Goal: Task Accomplishment & Management: Use online tool/utility

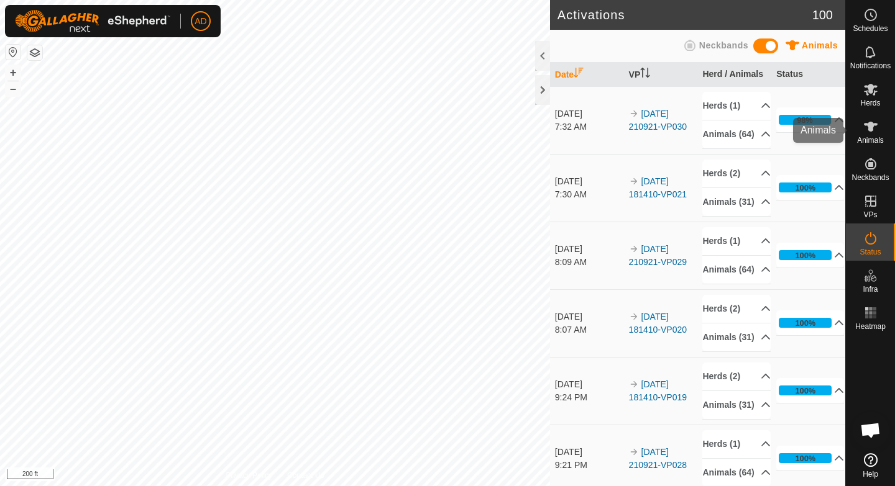
click at [872, 134] on es-animals-svg-icon at bounding box center [870, 127] width 22 height 20
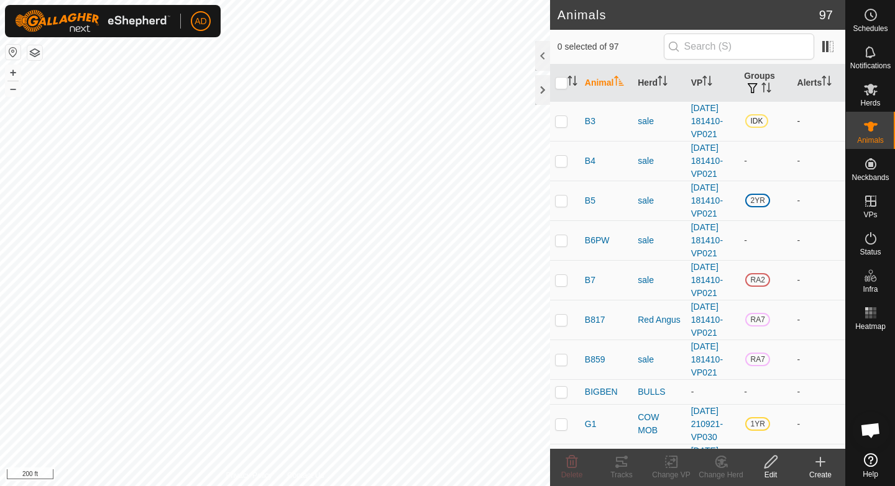
scroll to position [12, 0]
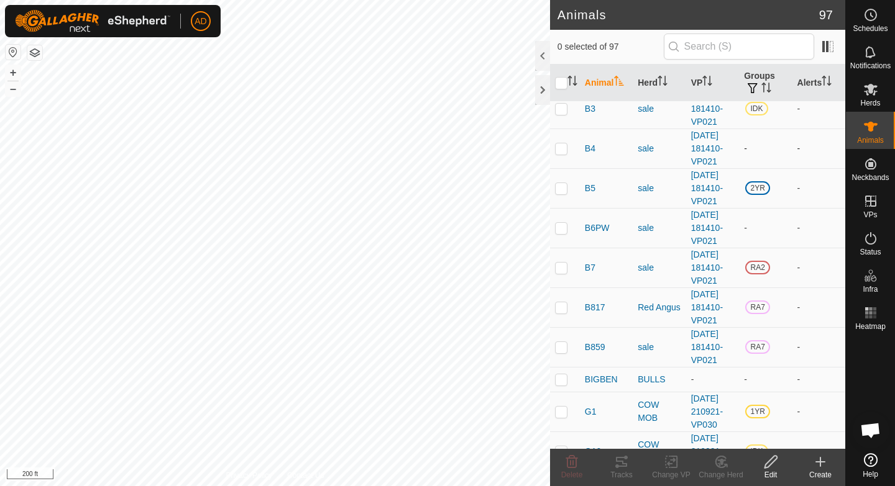
click at [563, 153] on p-checkbox at bounding box center [561, 148] width 12 height 10
checkbox input "true"
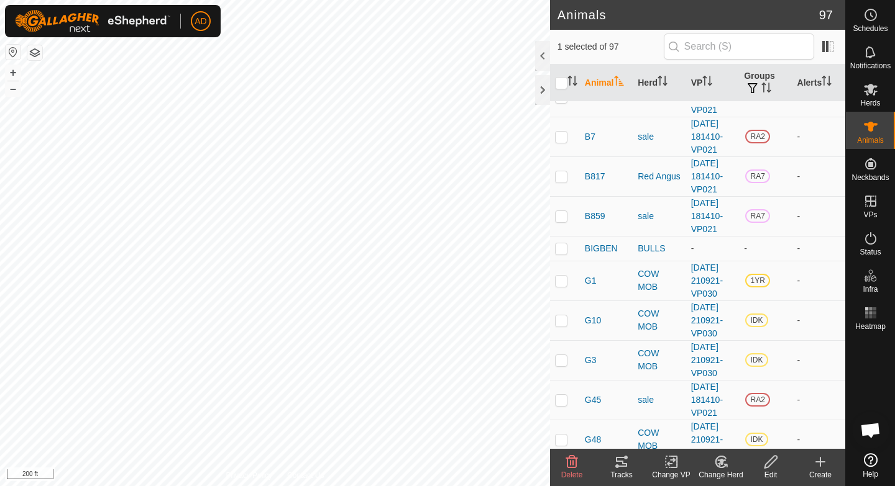
scroll to position [147, 0]
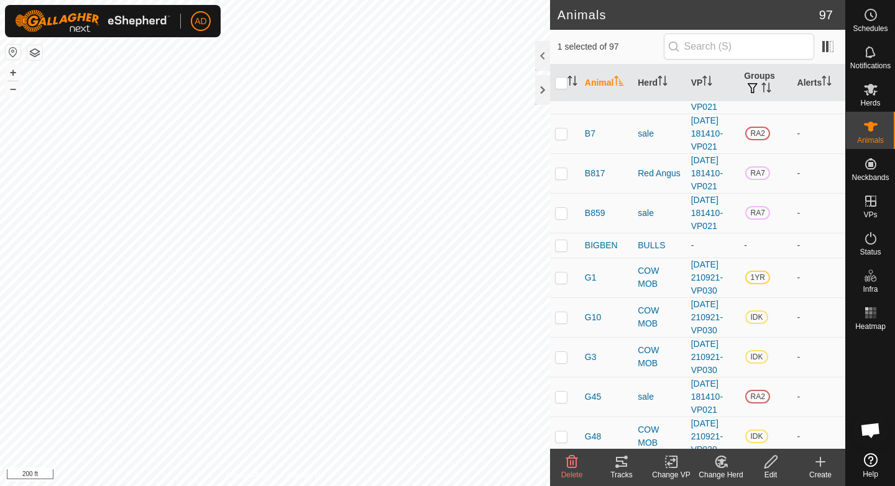
click at [563, 153] on td at bounding box center [565, 134] width 30 height 40
checkbox input "true"
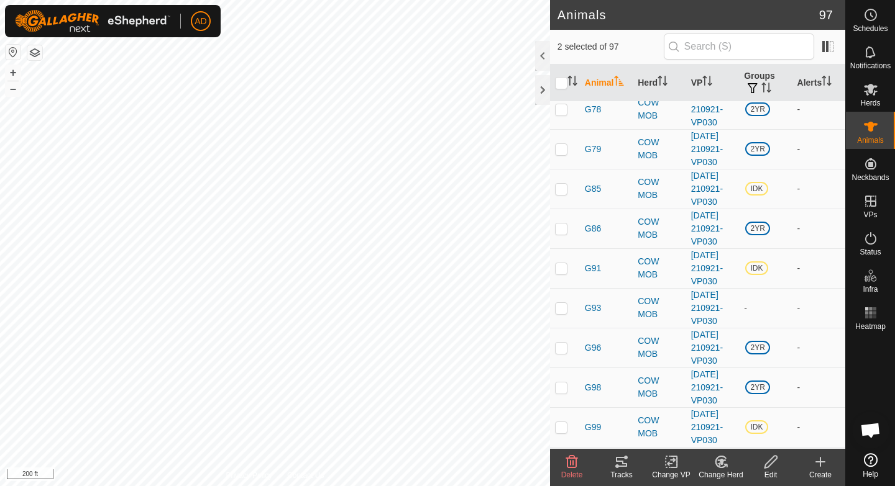
scroll to position [839, 0]
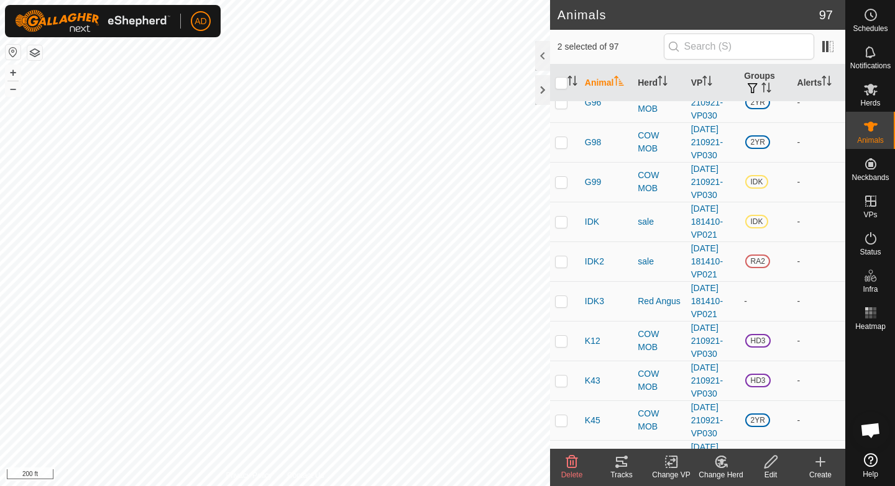
checkbox input "true"
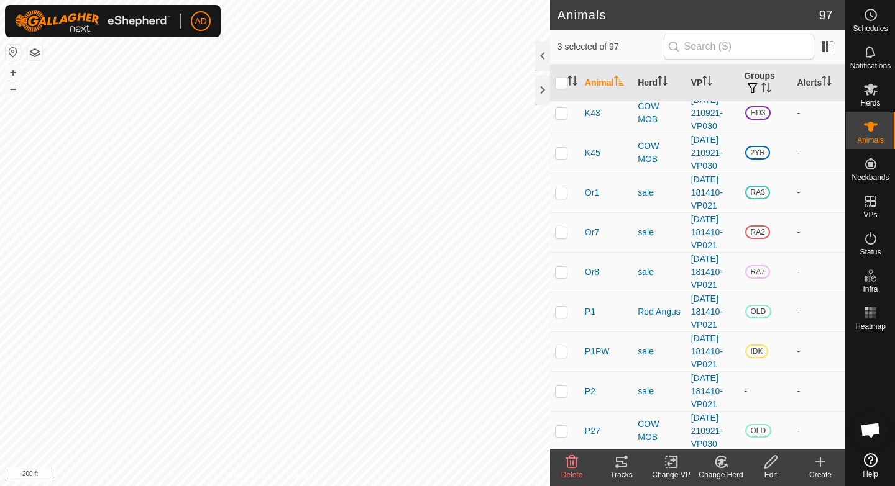
scroll to position [1277, 0]
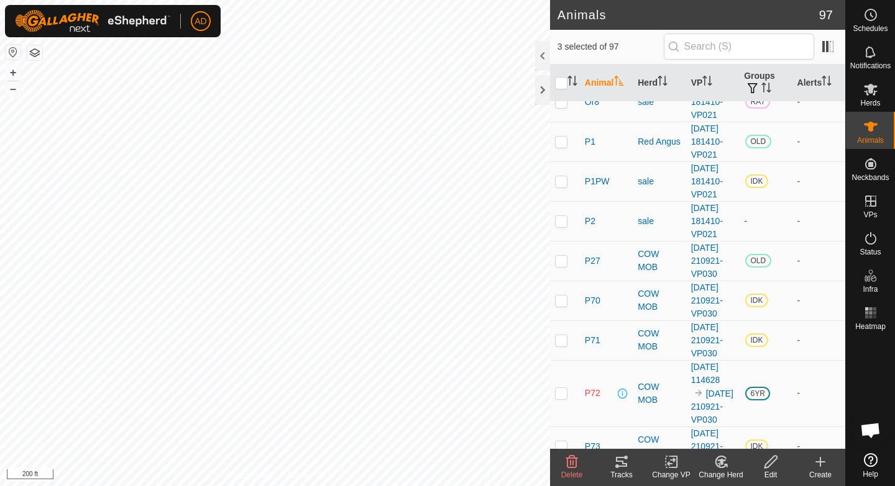
checkbox input "true"
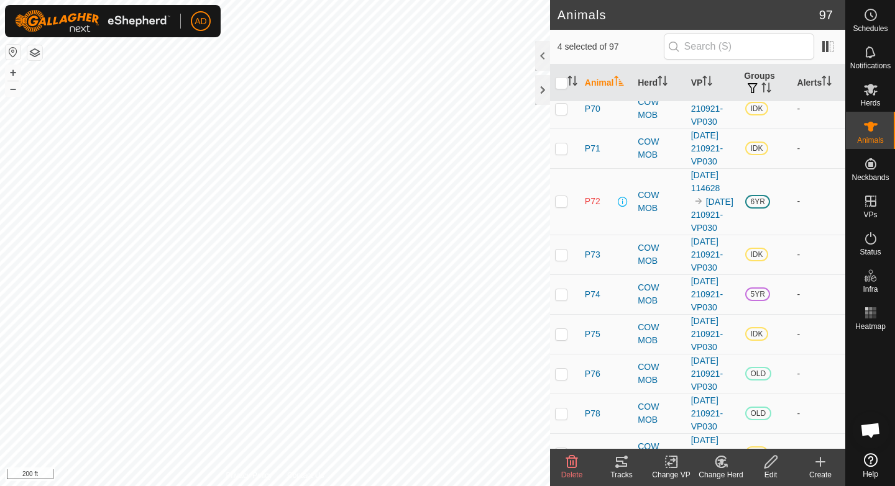
scroll to position [1521, 0]
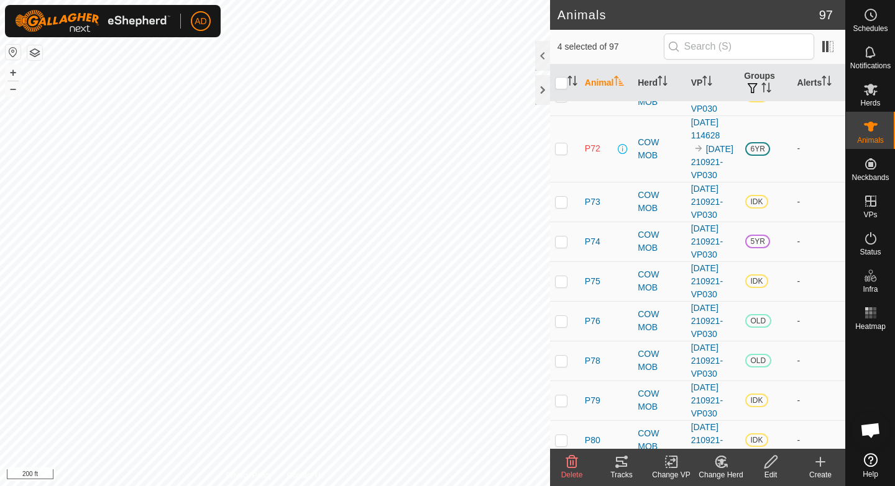
checkbox input "true"
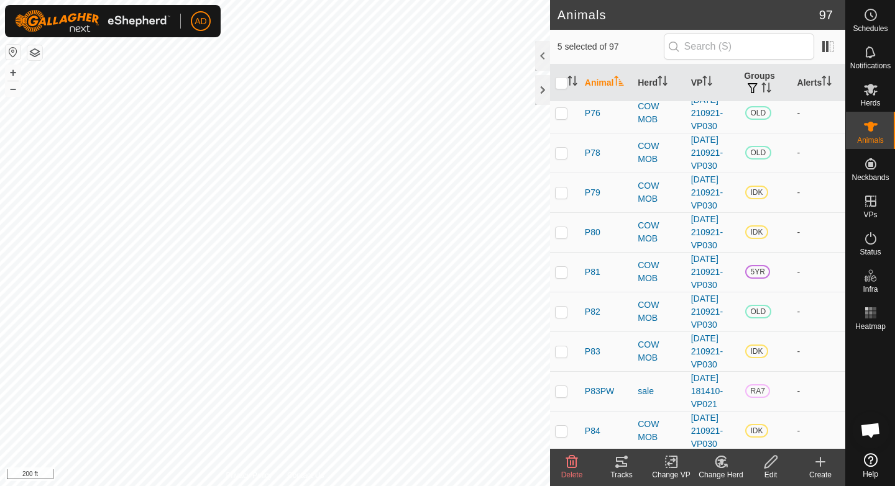
scroll to position [1746, 0]
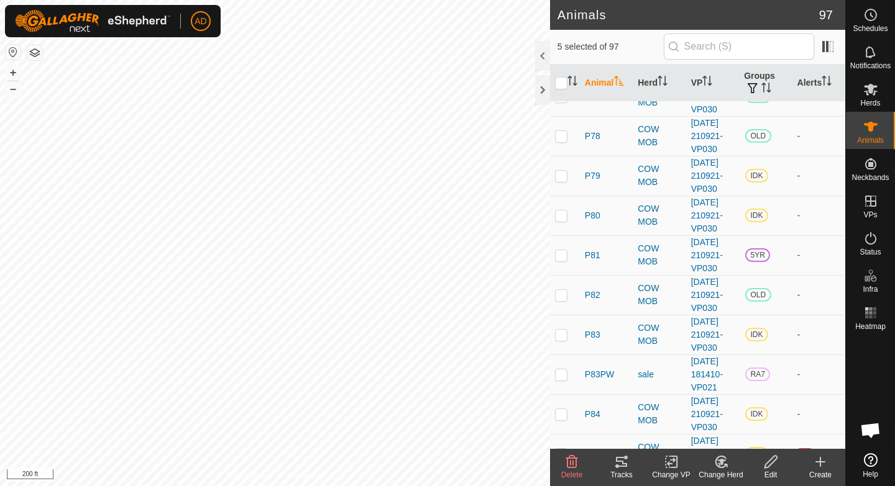
checkbox input "true"
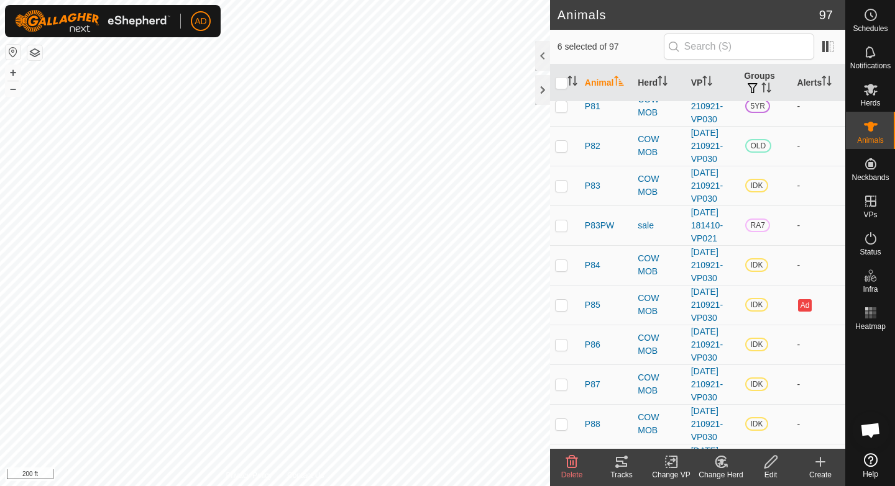
scroll to position [2116, 0]
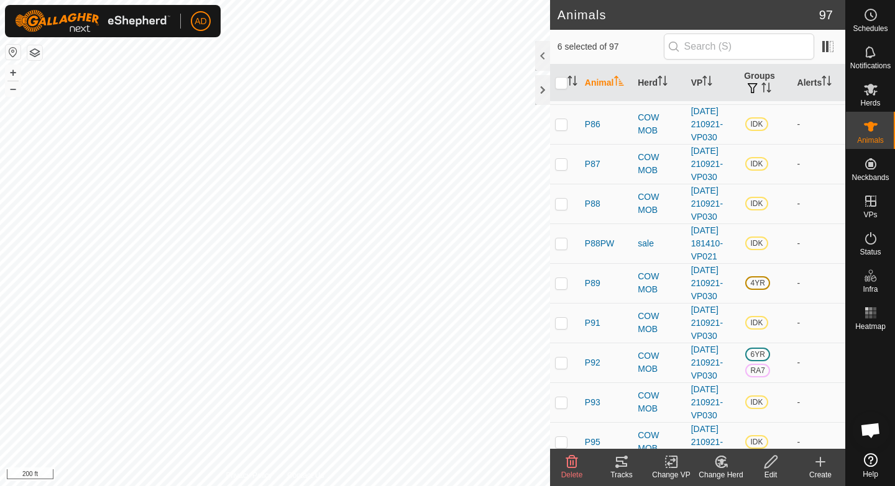
checkbox input "true"
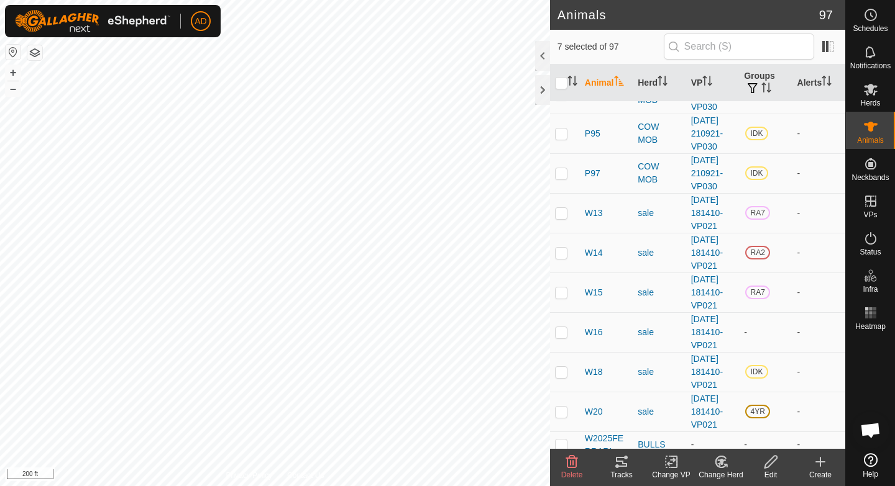
scroll to position [2488, 0]
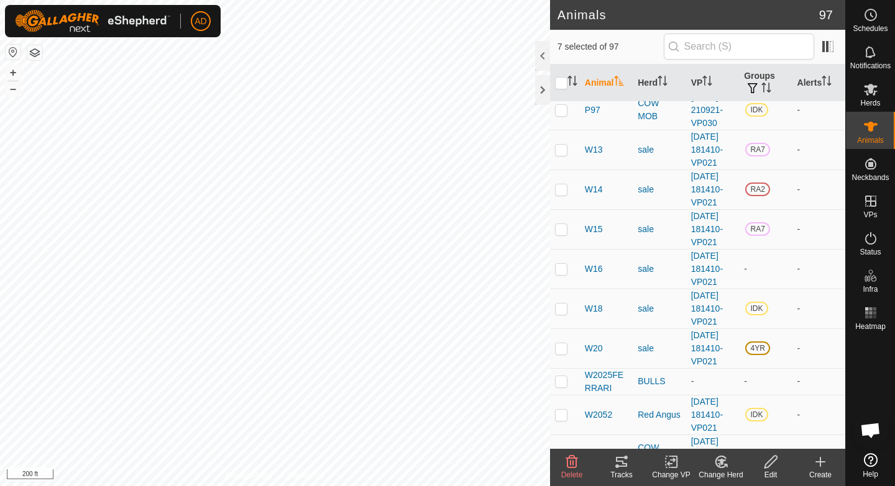
checkbox input "true"
click at [622, 464] on icon at bounding box center [621, 462] width 11 height 10
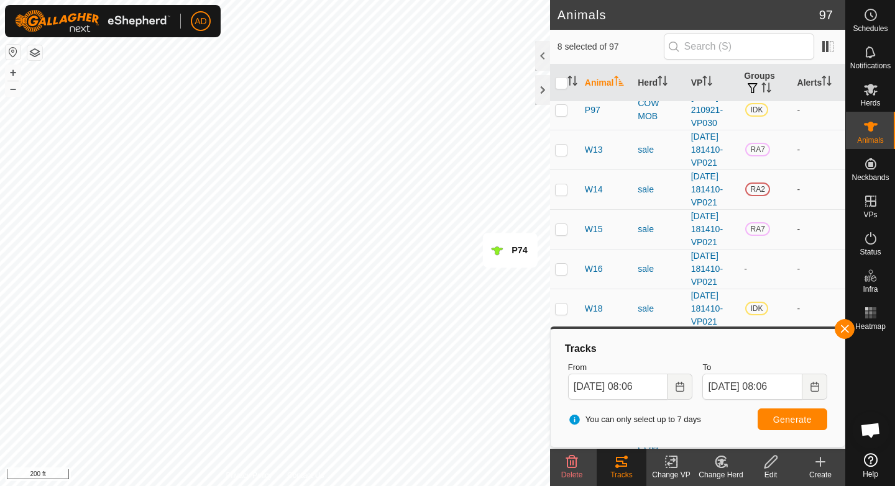
checkbox input "true"
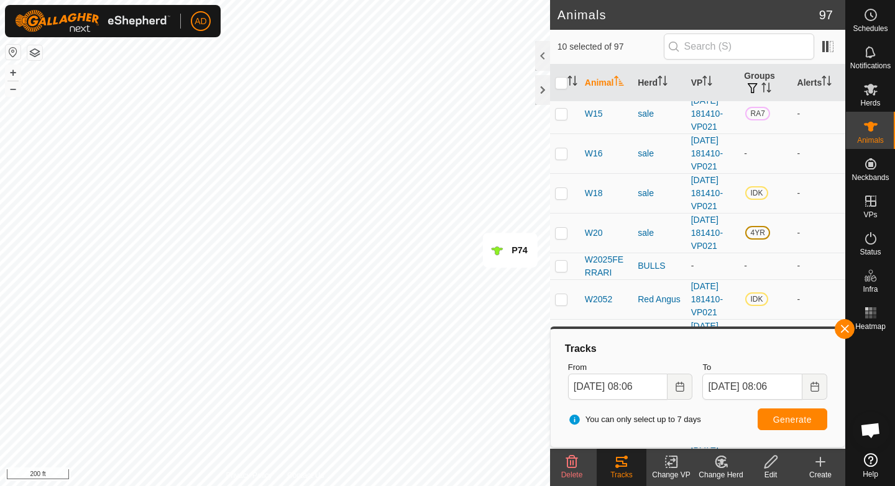
scroll to position [2603, 0]
checkbox input "false"
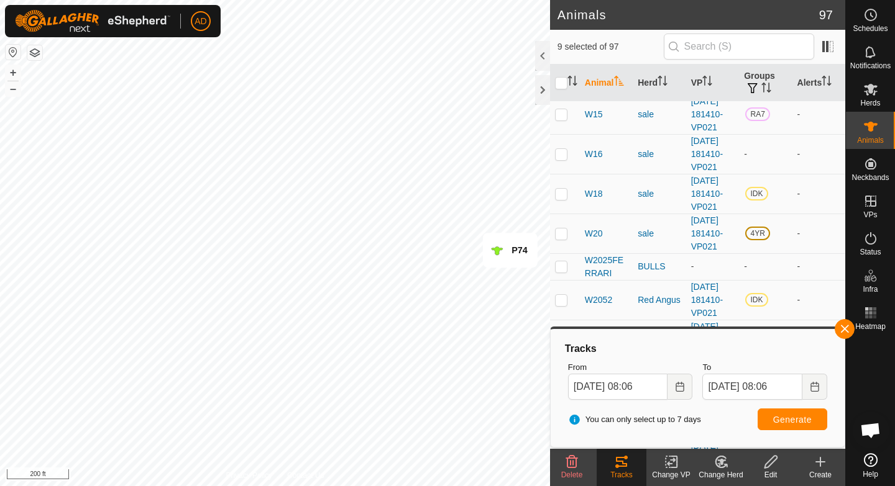
checkbox input "true"
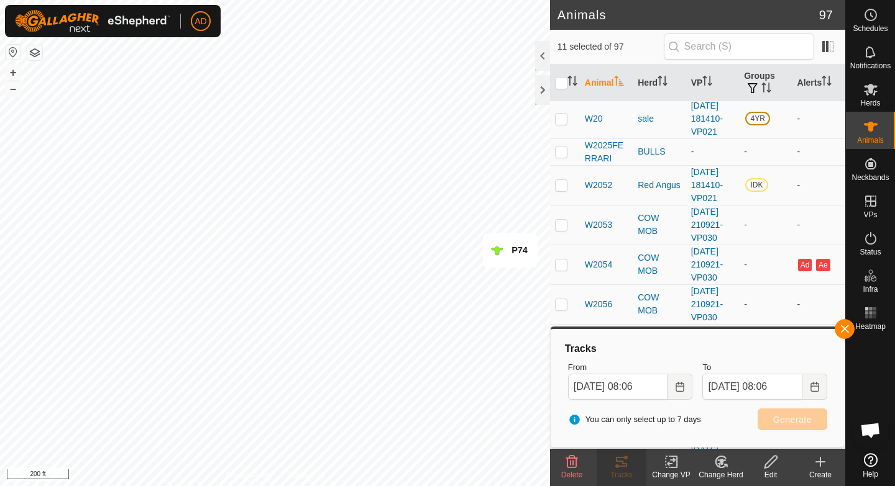
scroll to position [2717, 0]
checkbox input "true"
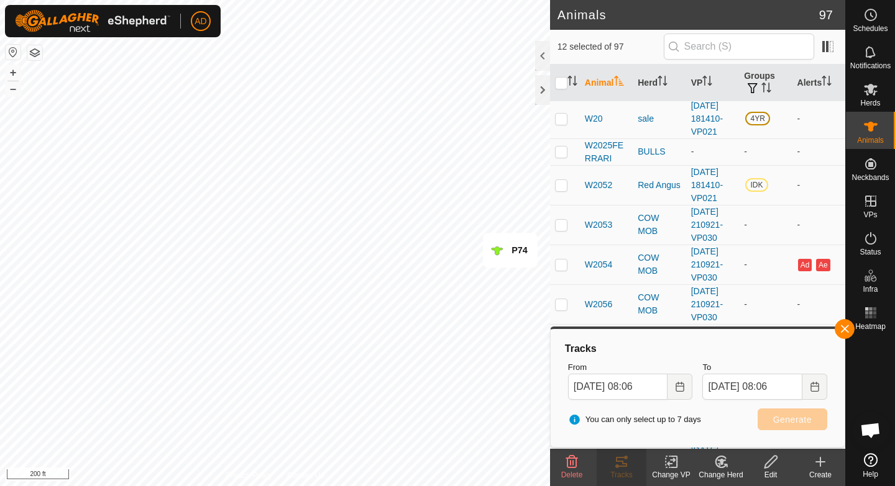
checkbox input "false"
checkbox input "true"
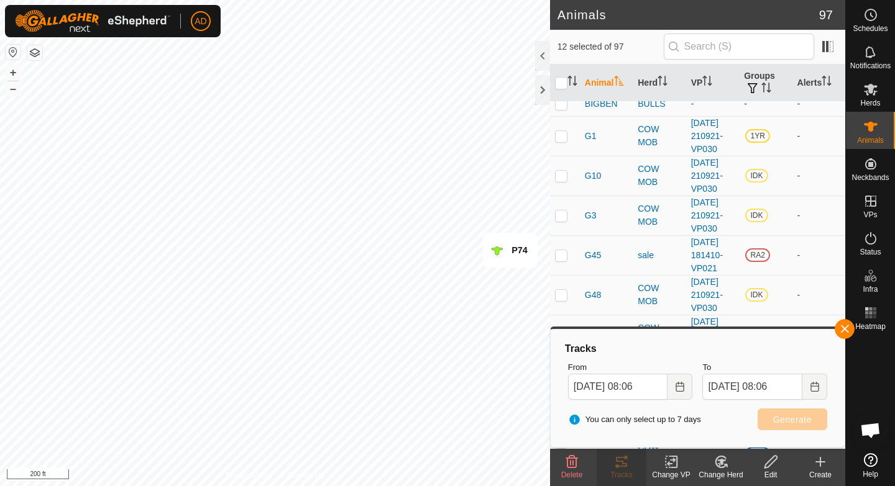
scroll to position [0, 0]
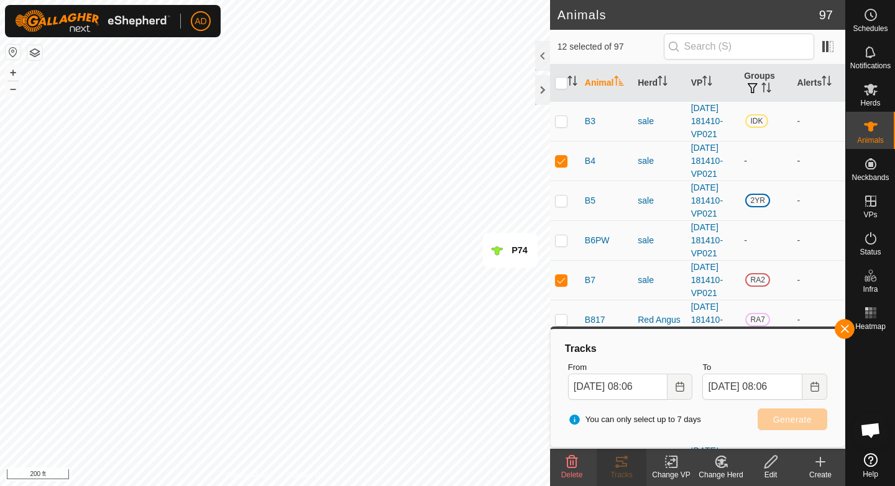
click at [565, 166] on p-checkbox at bounding box center [561, 161] width 12 height 10
checkbox input "false"
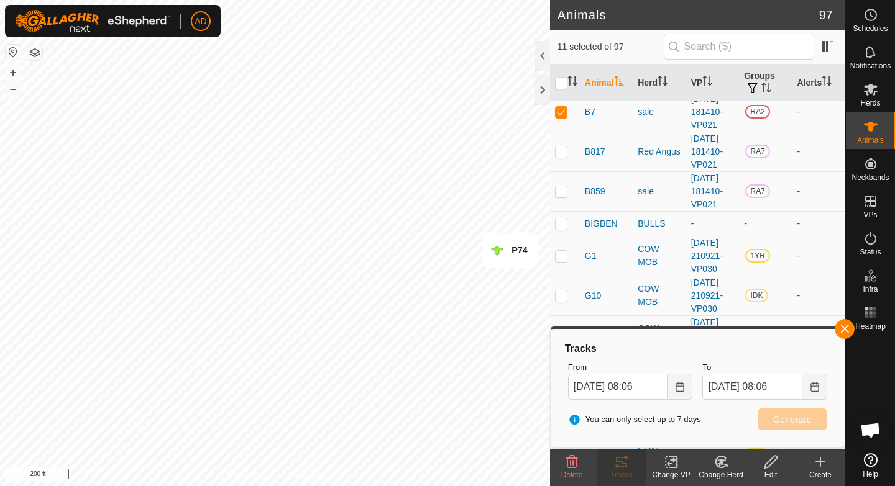
scroll to position [175, 0]
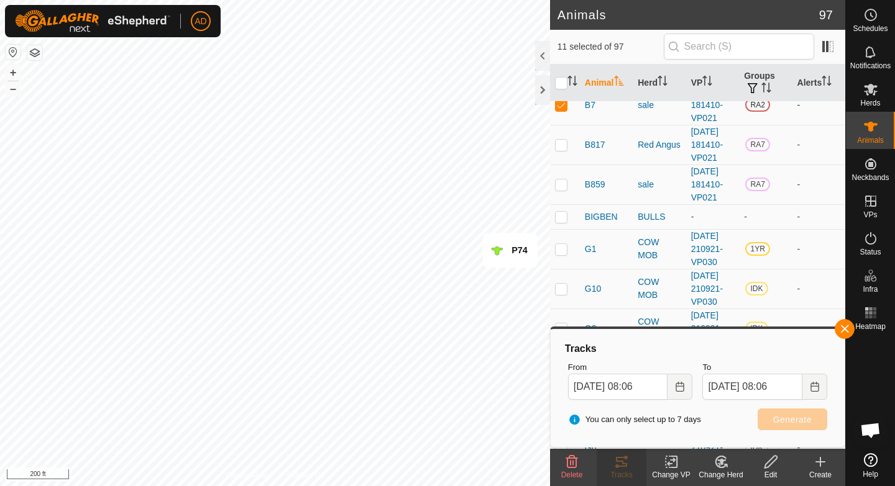
click at [563, 125] on td at bounding box center [565, 105] width 30 height 40
checkbox input "false"
click at [788, 421] on span "Generate" at bounding box center [792, 420] width 39 height 10
click at [557, 82] on input "checkbox" at bounding box center [561, 83] width 12 height 12
checkbox input "true"
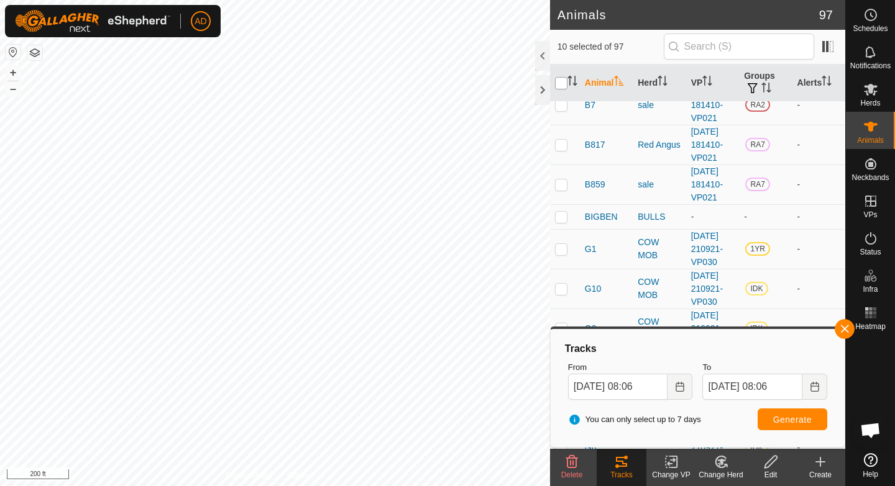
checkbox input "true"
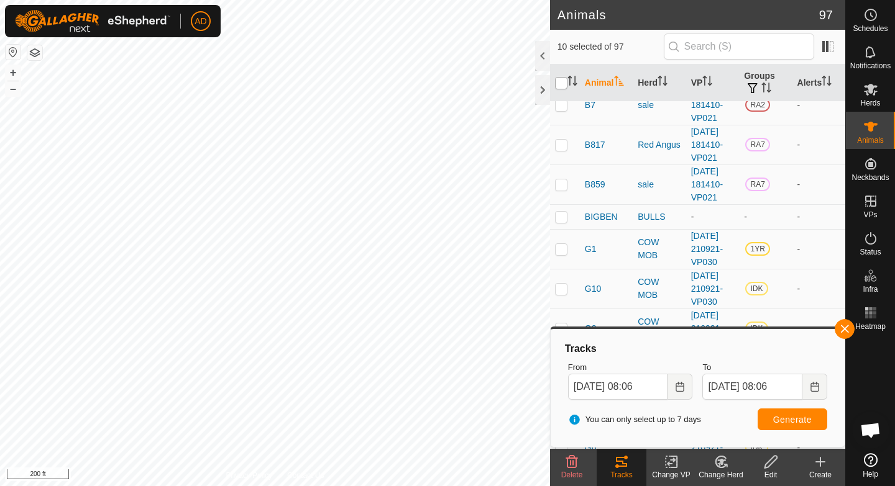
checkbox input "true"
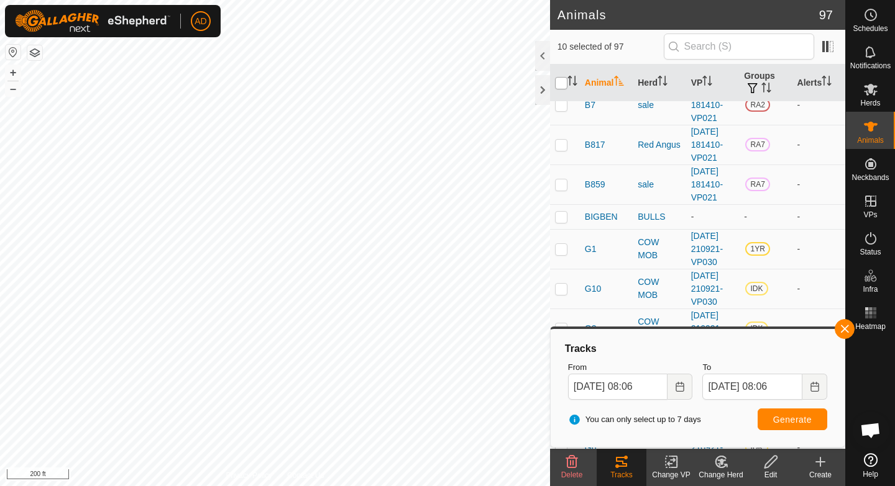
checkbox input "true"
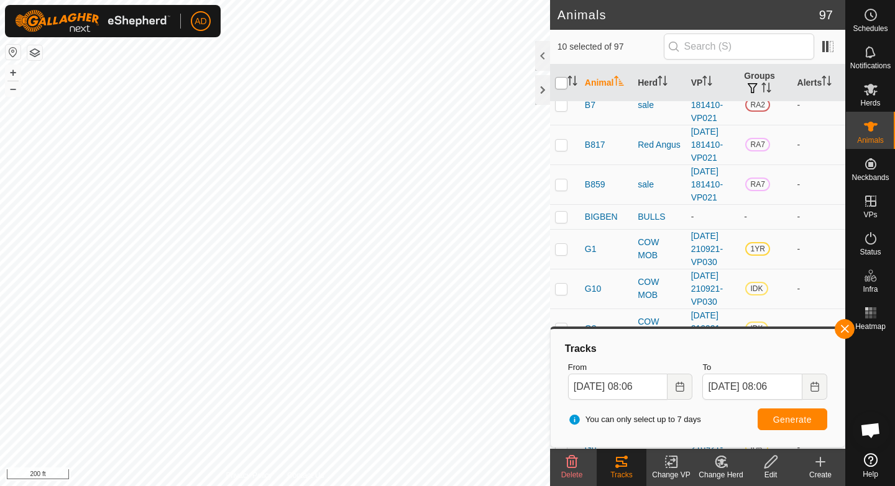
checkbox input "true"
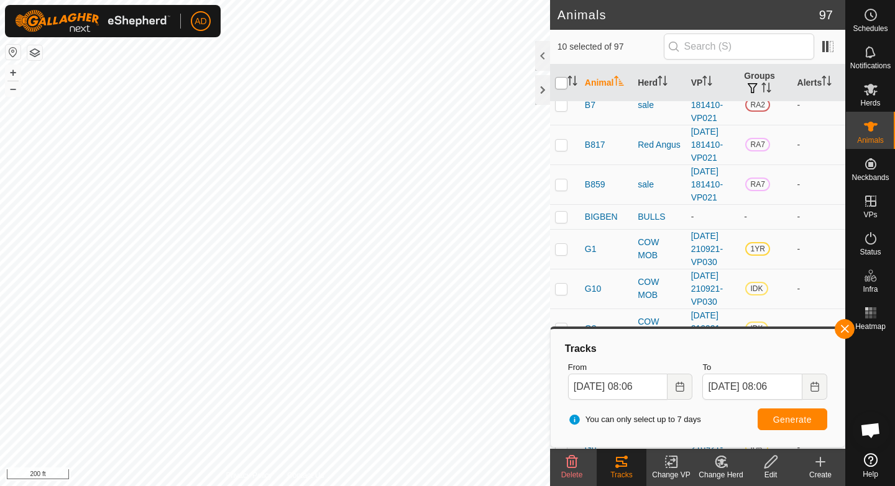
checkbox input "true"
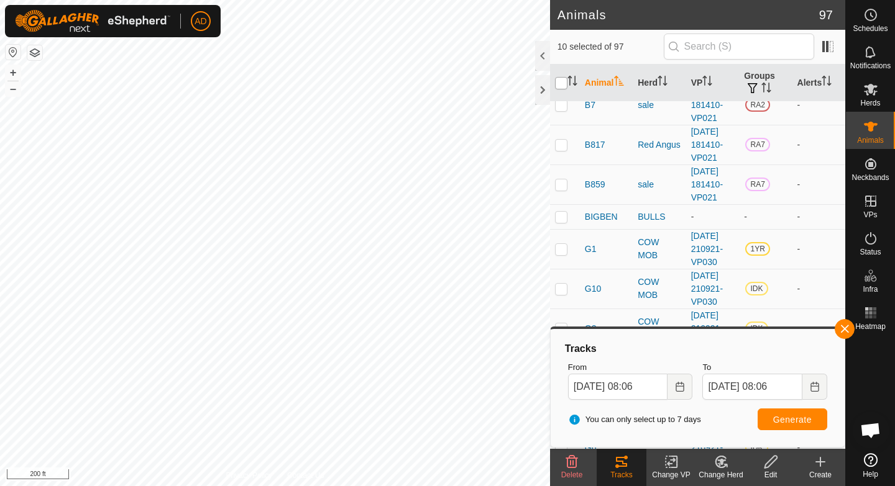
checkbox input "true"
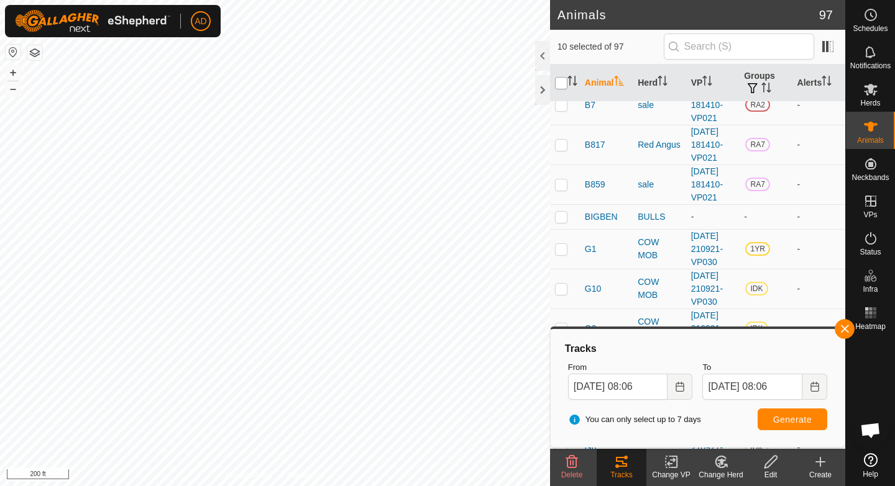
checkbox input "true"
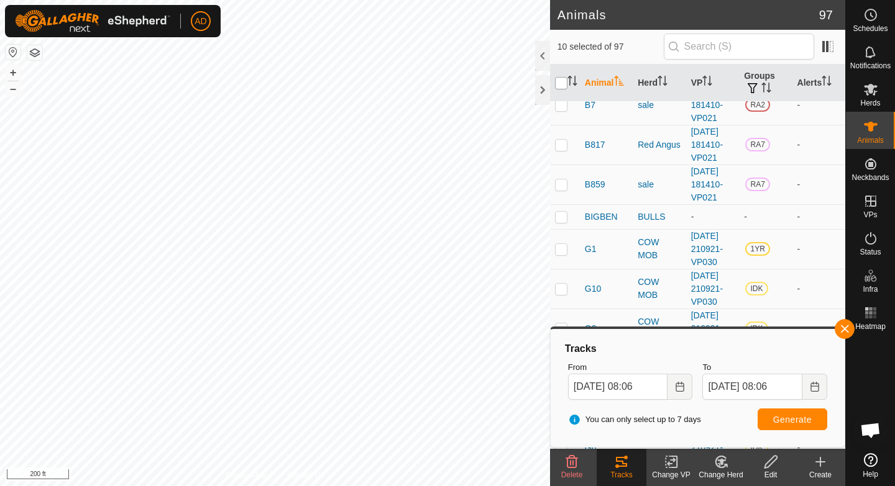
checkbox input "true"
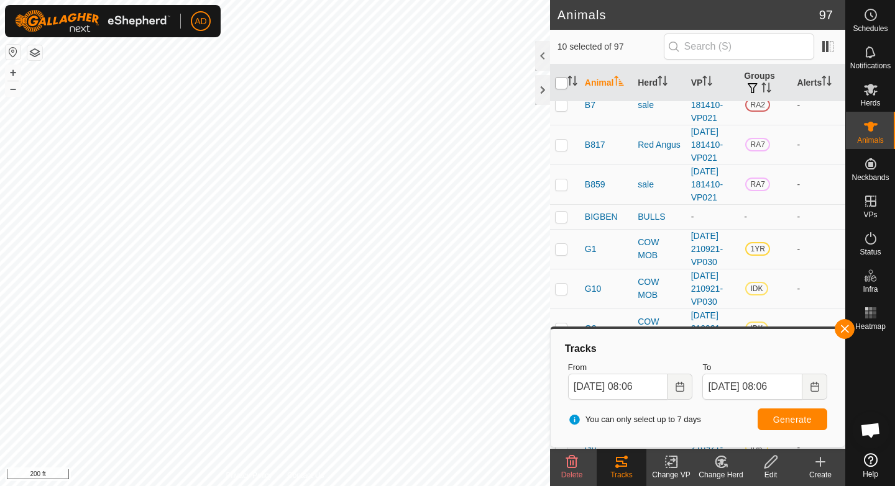
checkbox input "true"
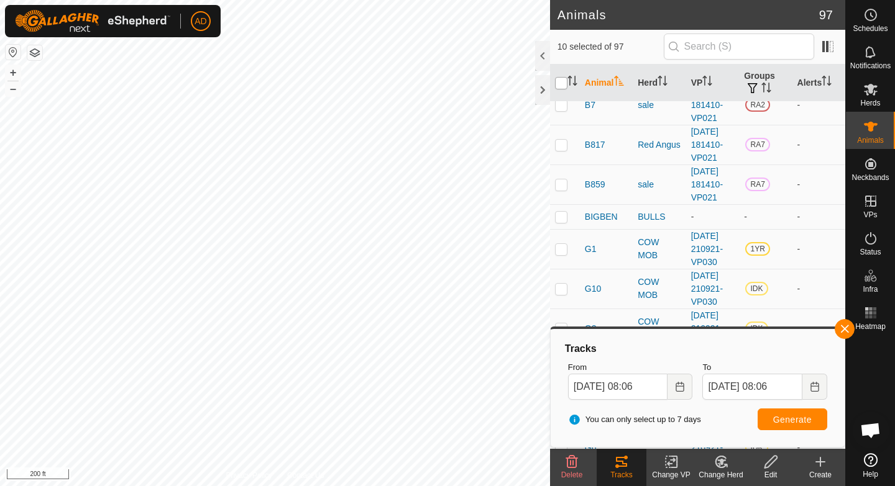
checkbox input "true"
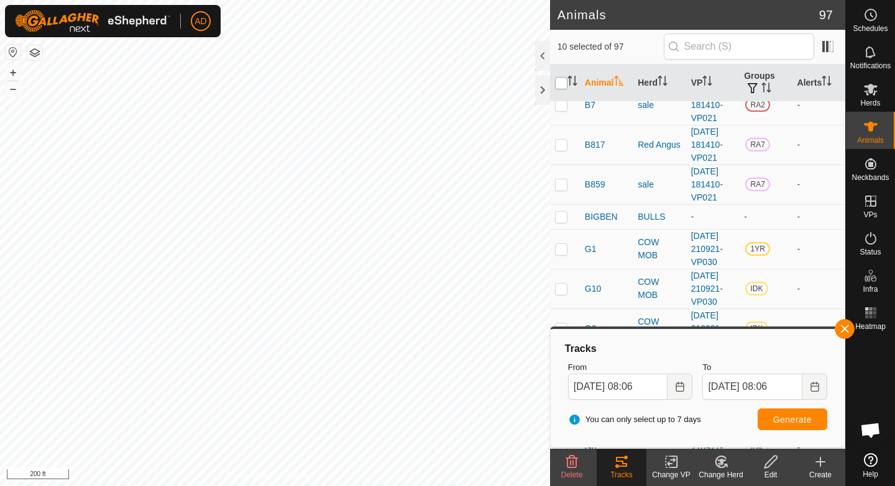
checkbox input "true"
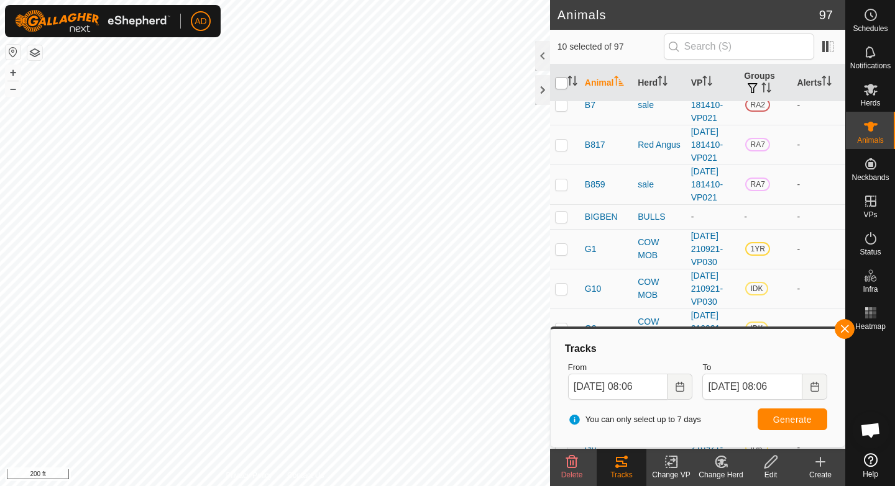
checkbox input "true"
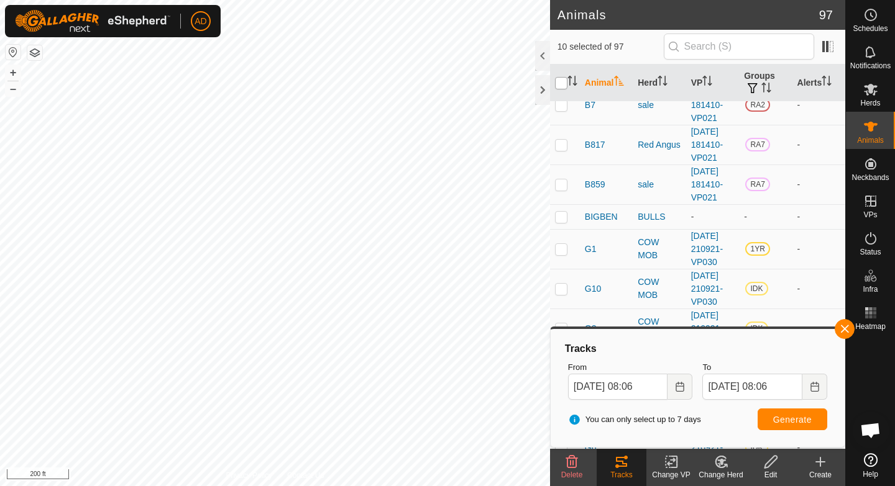
checkbox input "true"
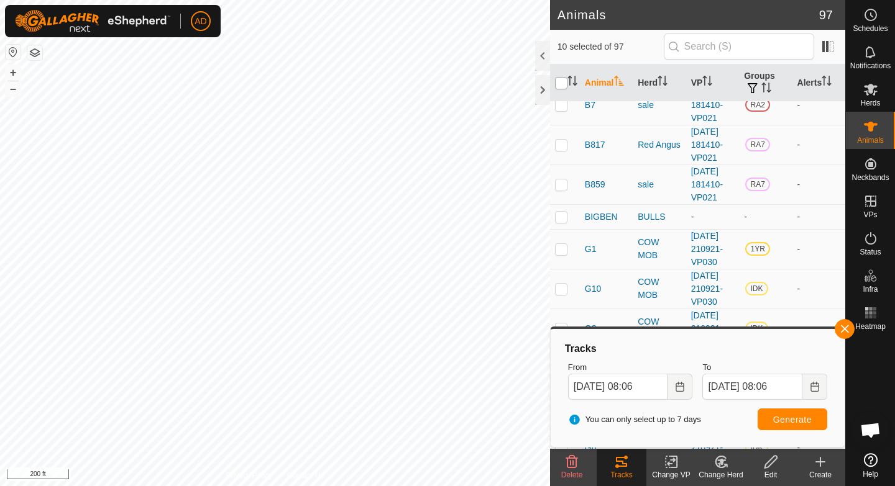
checkbox input "true"
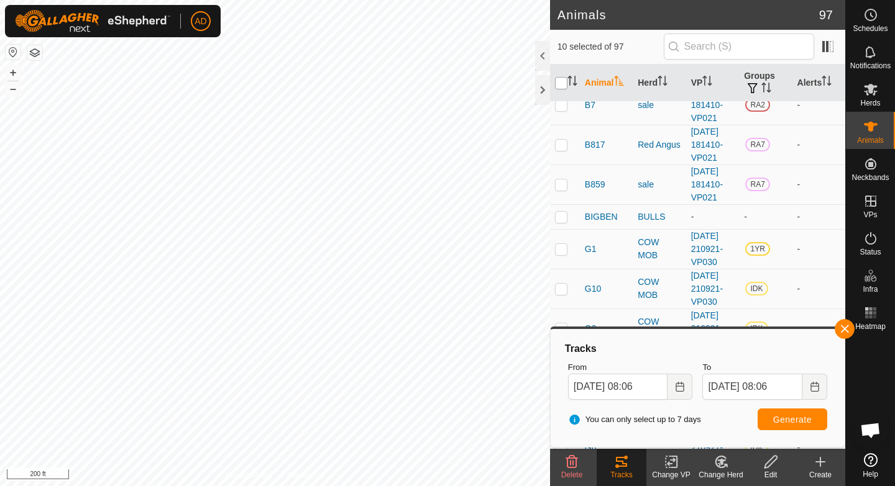
checkbox input "true"
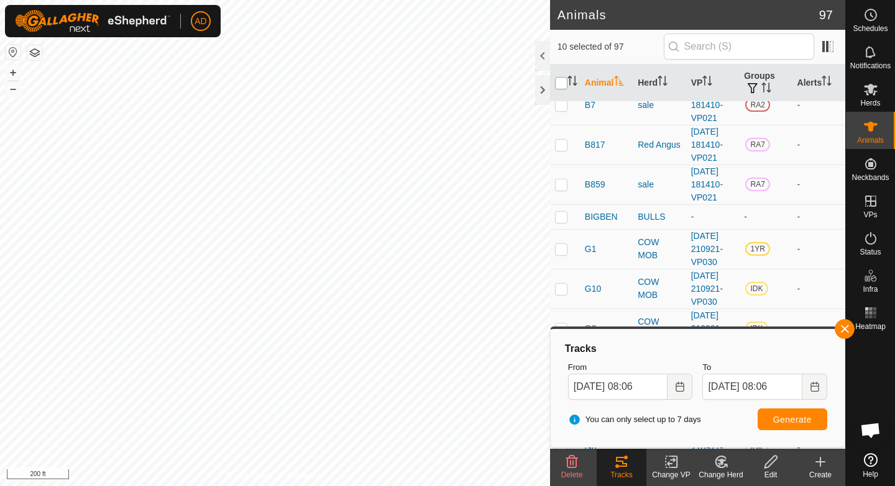
checkbox input "true"
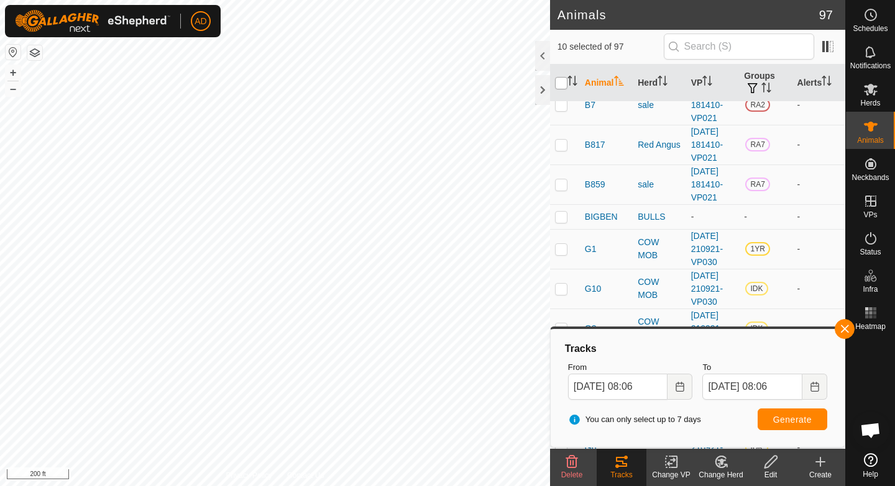
checkbox input "true"
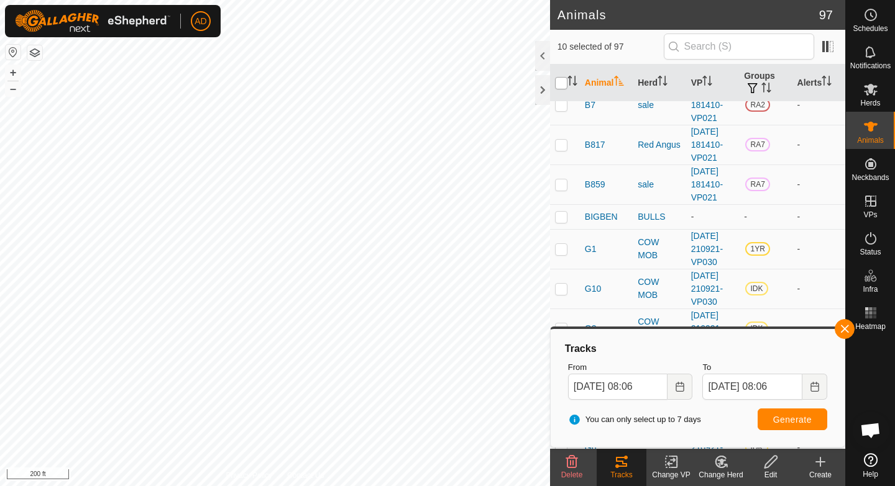
checkbox input "true"
click at [557, 82] on input "checkbox" at bounding box center [561, 83] width 12 height 12
checkbox input "false"
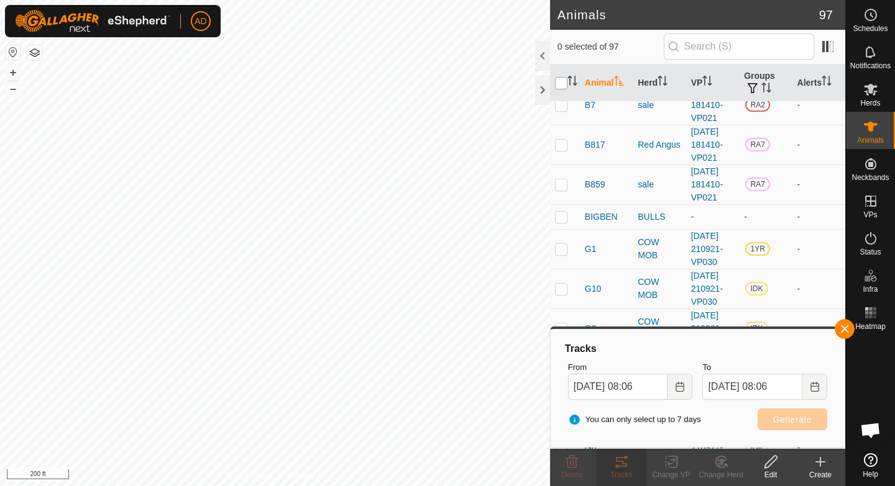
checkbox input "false"
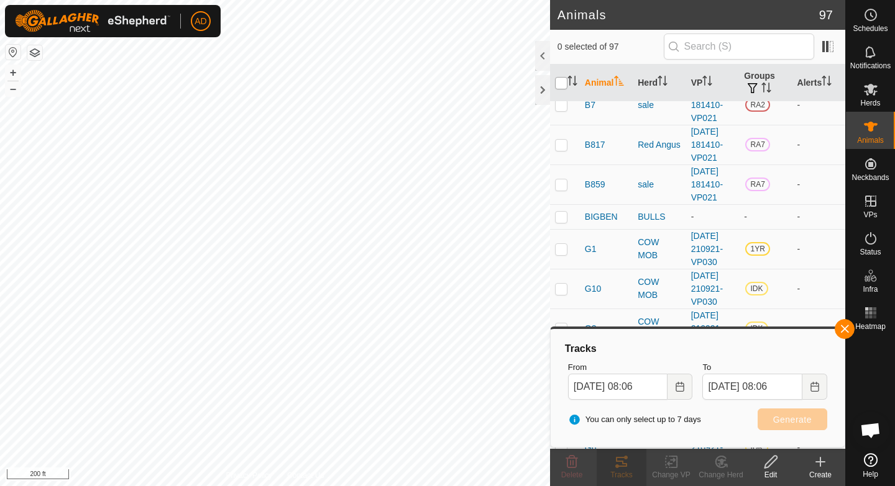
checkbox input "false"
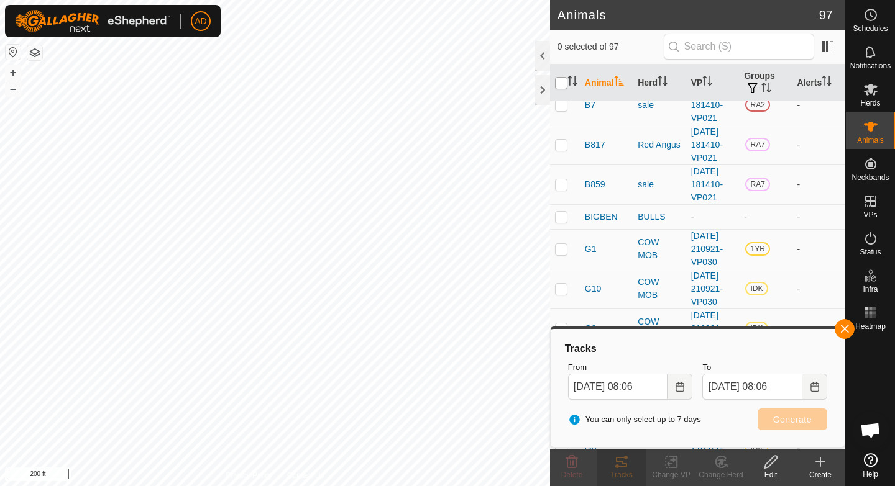
checkbox input "false"
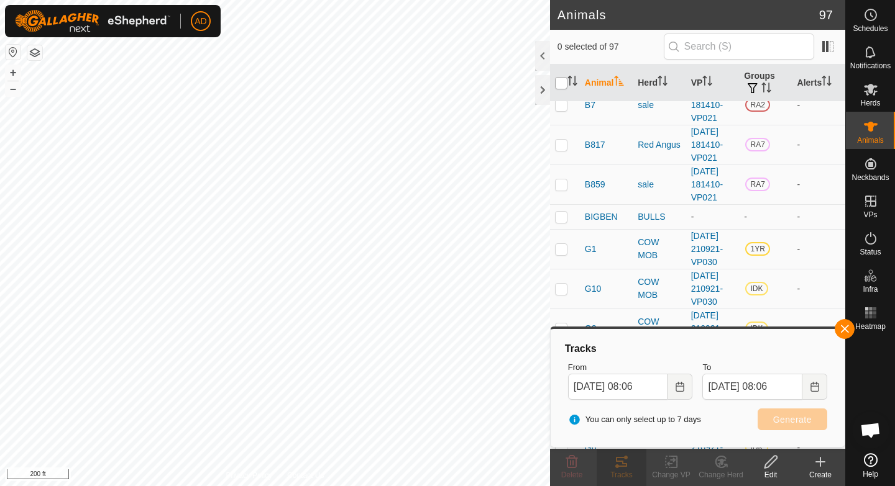
checkbox input "false"
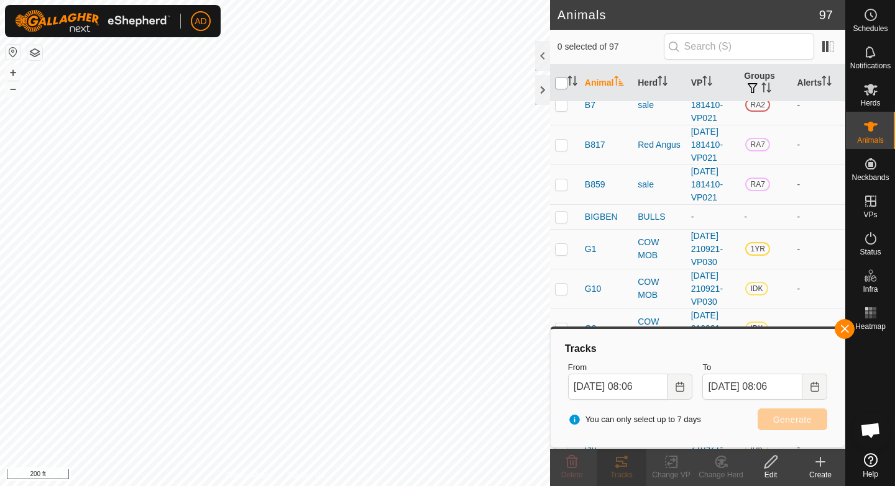
checkbox input "false"
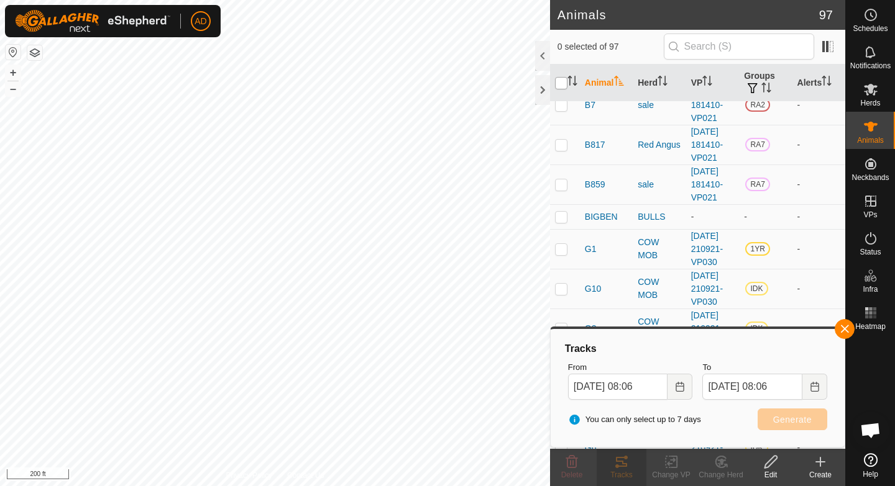
checkbox input "false"
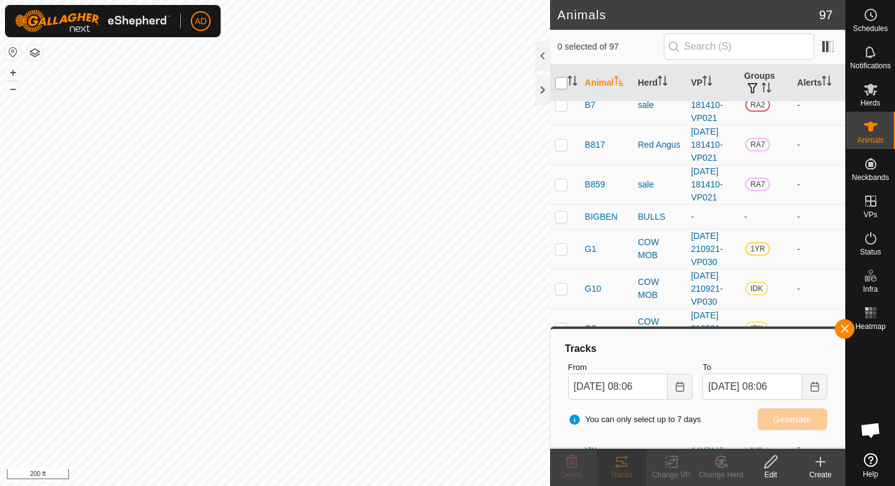
checkbox input "false"
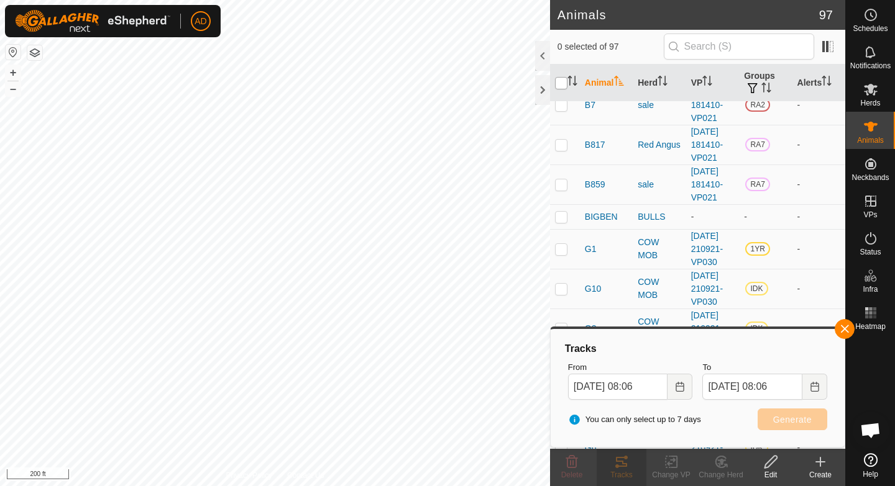
checkbox input "false"
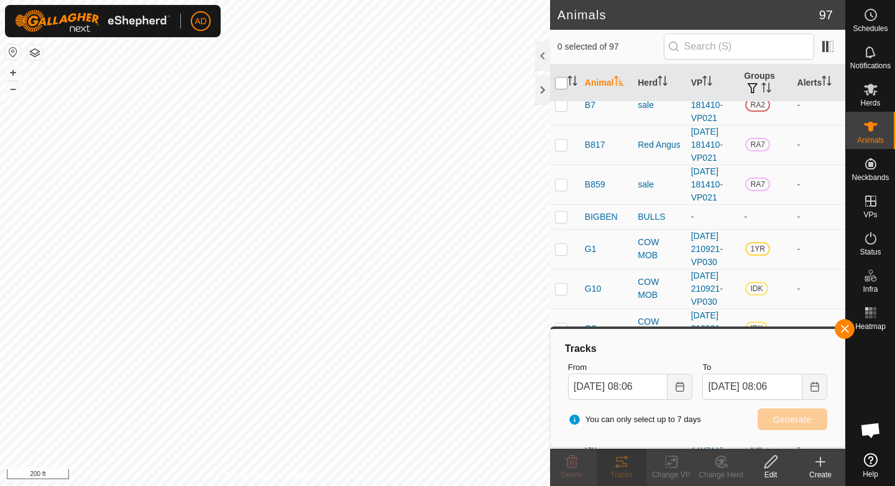
checkbox input "false"
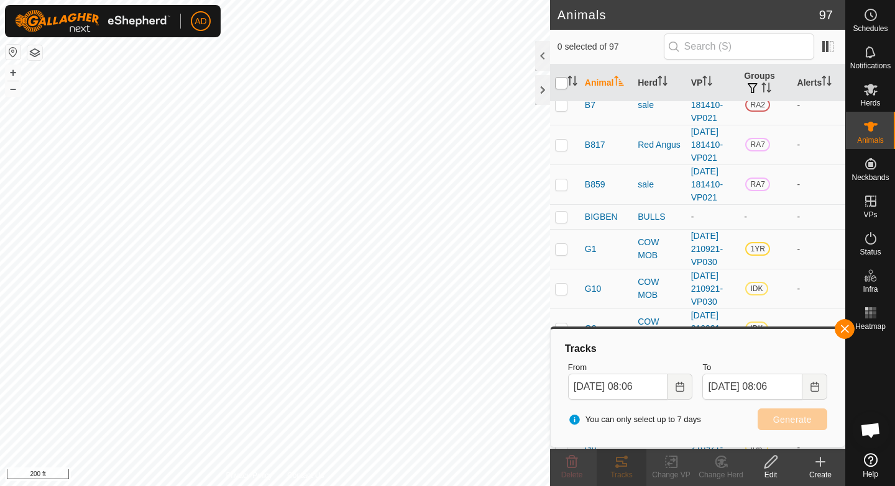
checkbox input "false"
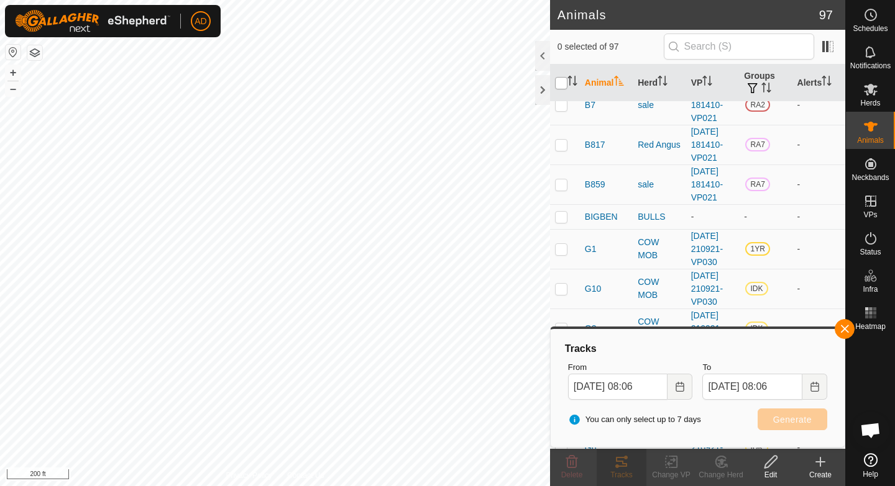
checkbox input "false"
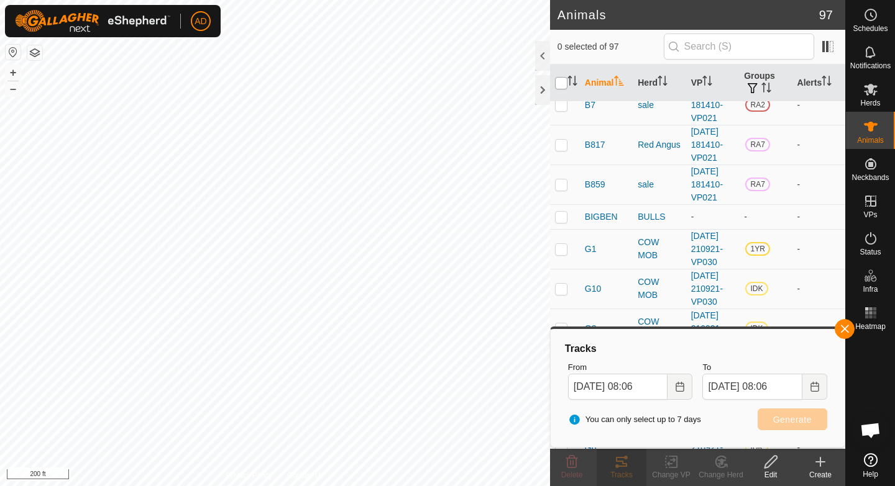
checkbox input "false"
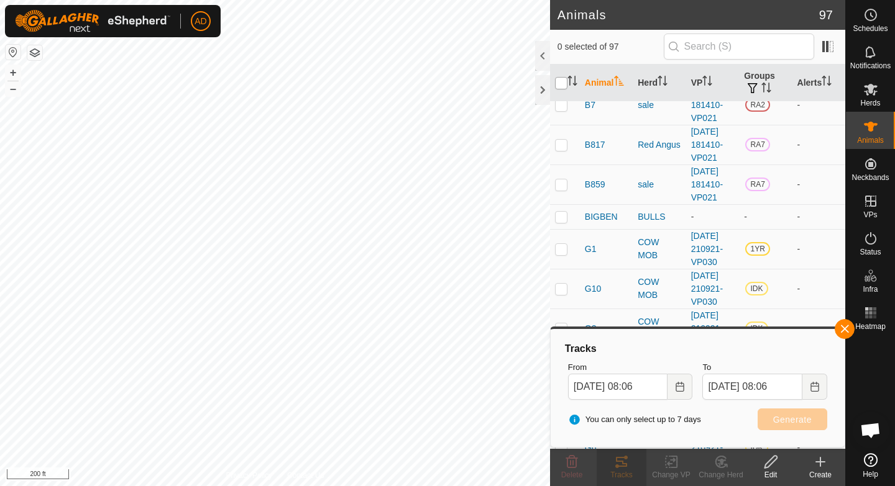
checkbox input "false"
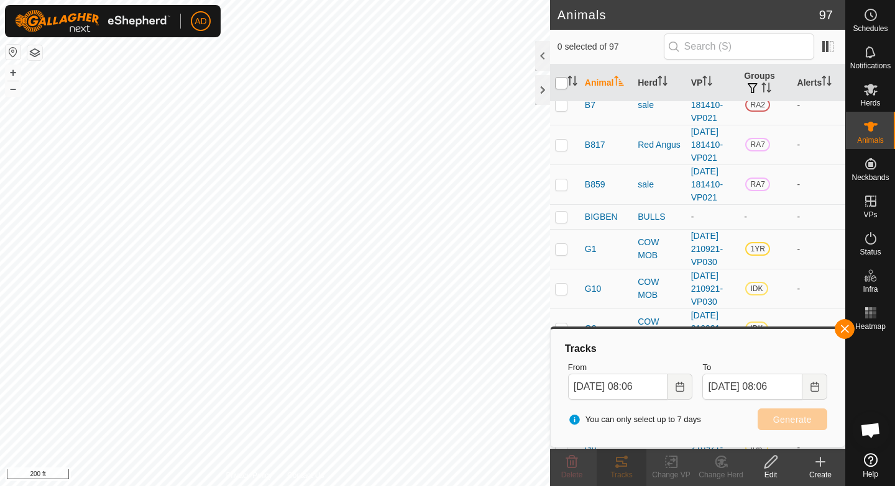
checkbox input "false"
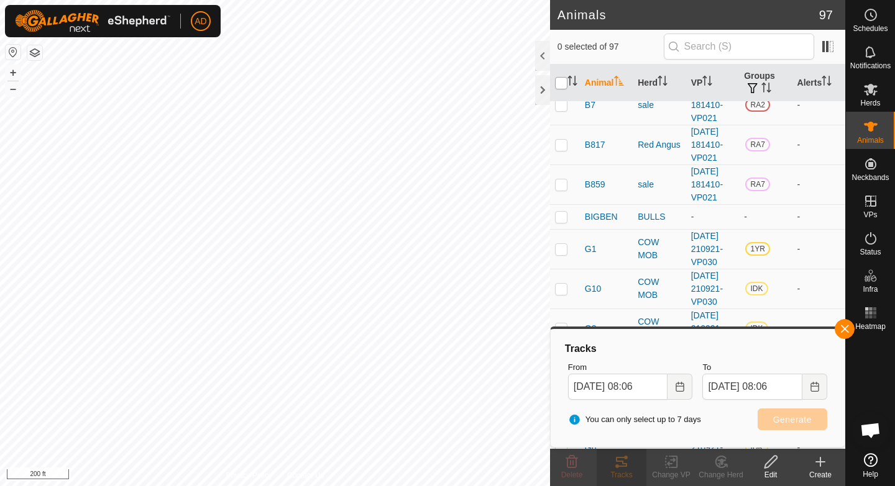
checkbox input "false"
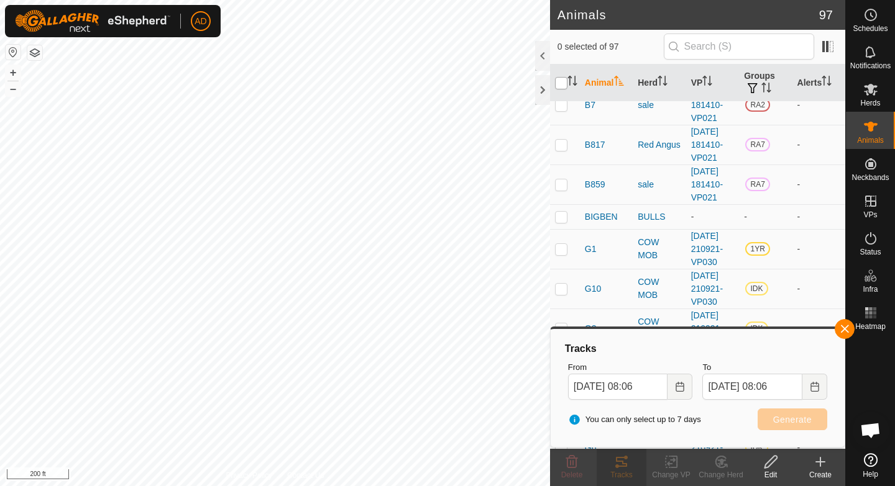
checkbox input "false"
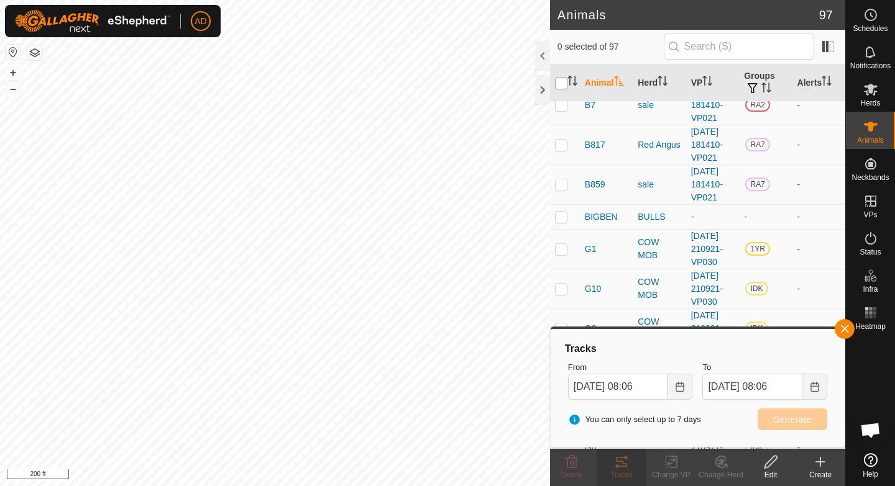
checkbox input "false"
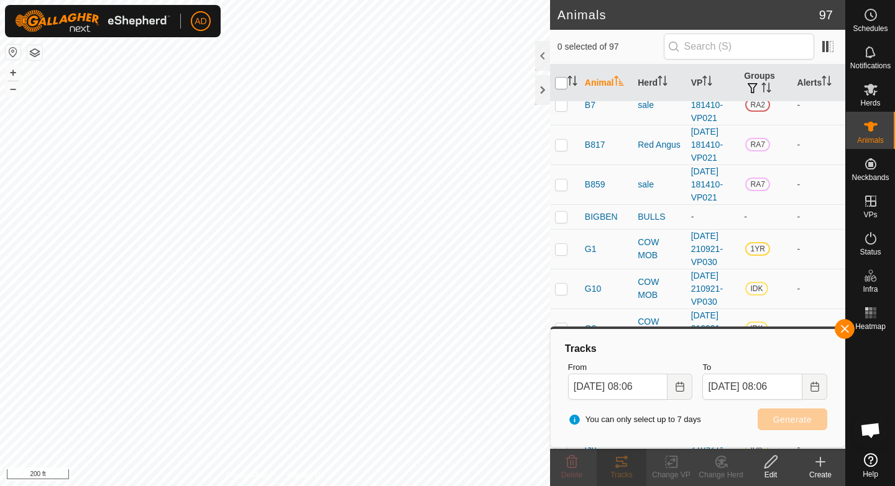
checkbox input "false"
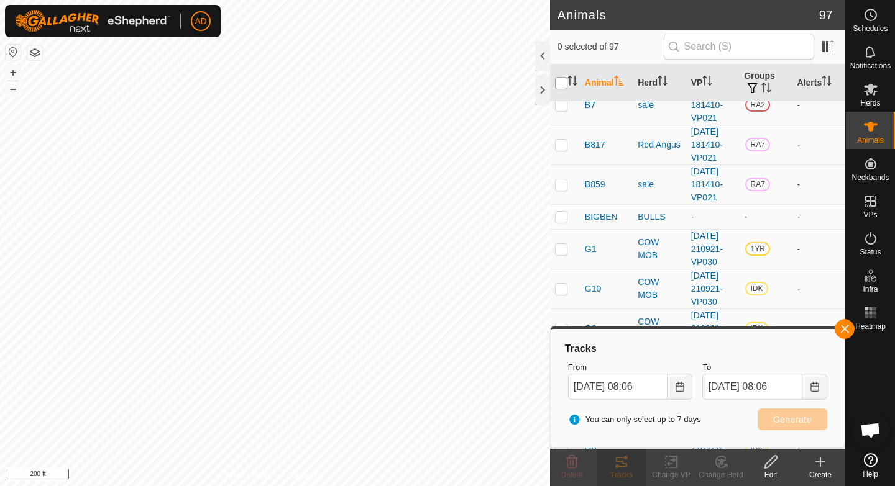
checkbox input "false"
click at [557, 82] on input "checkbox" at bounding box center [561, 83] width 12 height 12
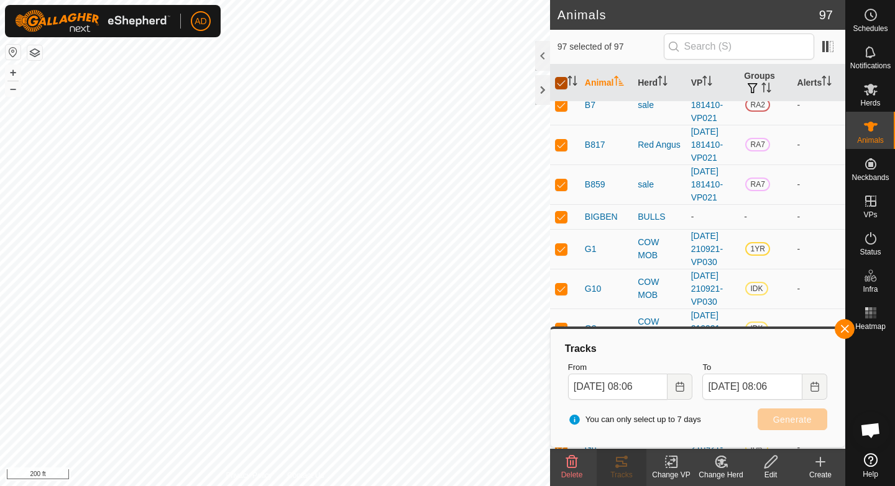
click at [557, 82] on input "checkbox" at bounding box center [561, 83] width 12 height 12
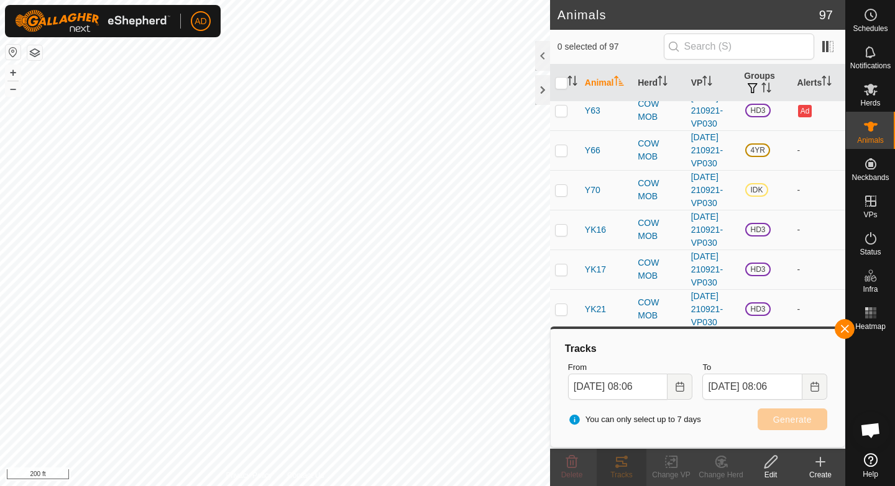
scroll to position [3871, 0]
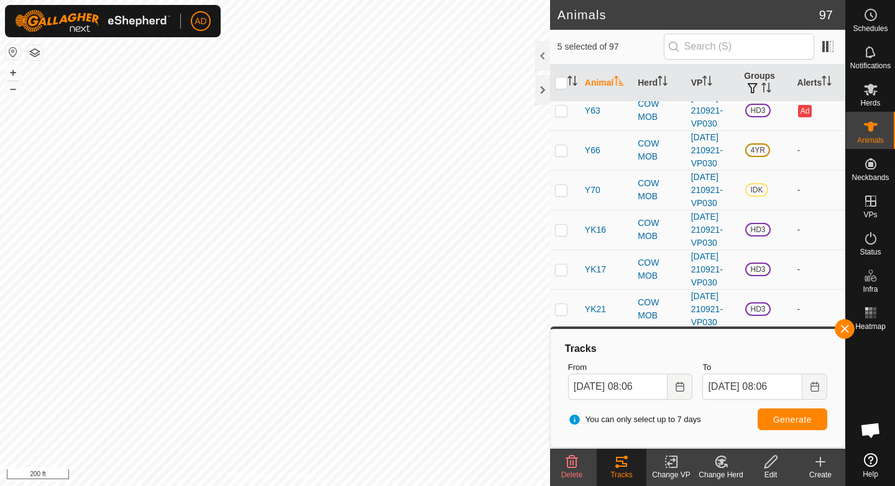
scroll to position [3186, 0]
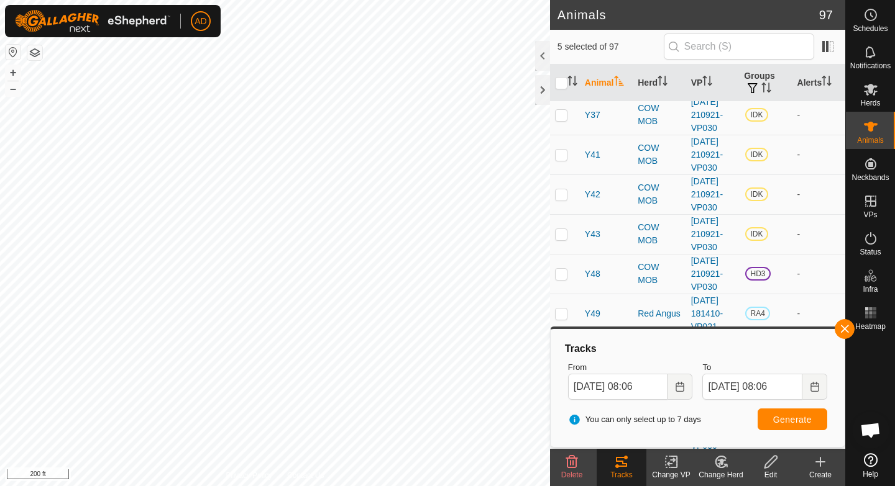
click at [787, 420] on span "Generate" at bounding box center [792, 420] width 39 height 10
click at [562, 84] on input "checkbox" at bounding box center [561, 83] width 12 height 12
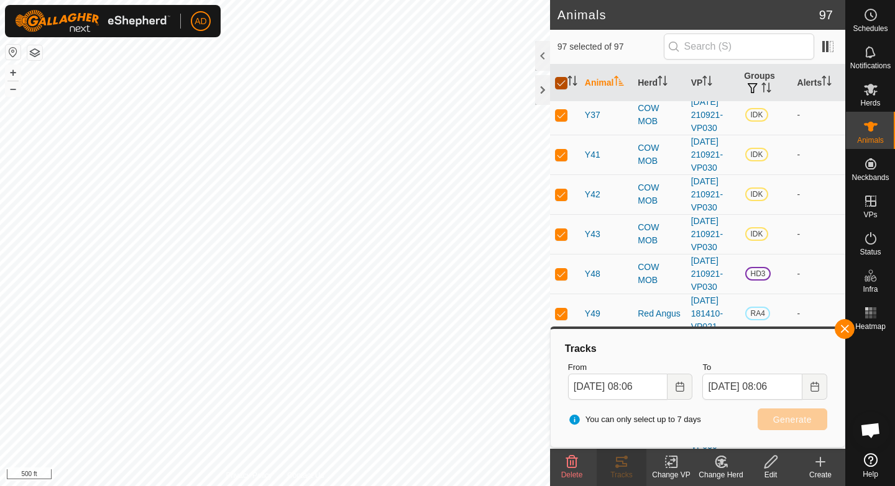
click at [562, 84] on input "checkbox" at bounding box center [561, 83] width 12 height 12
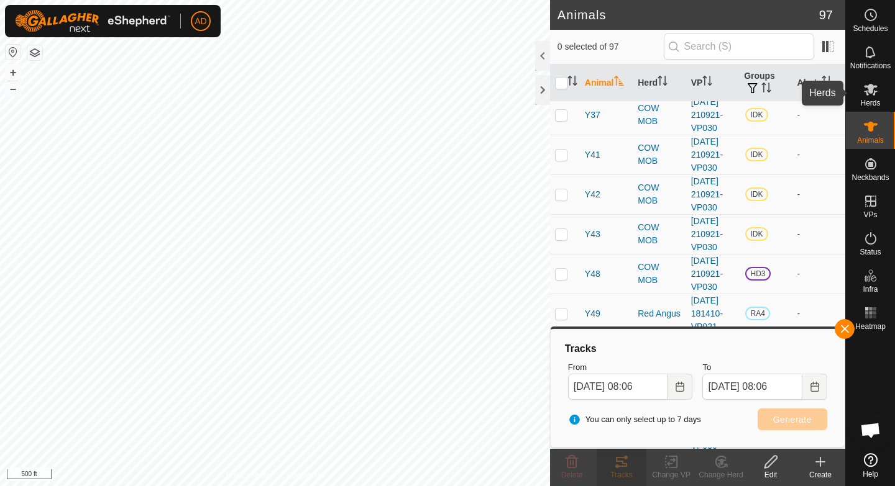
click at [877, 91] on icon at bounding box center [870, 89] width 15 height 15
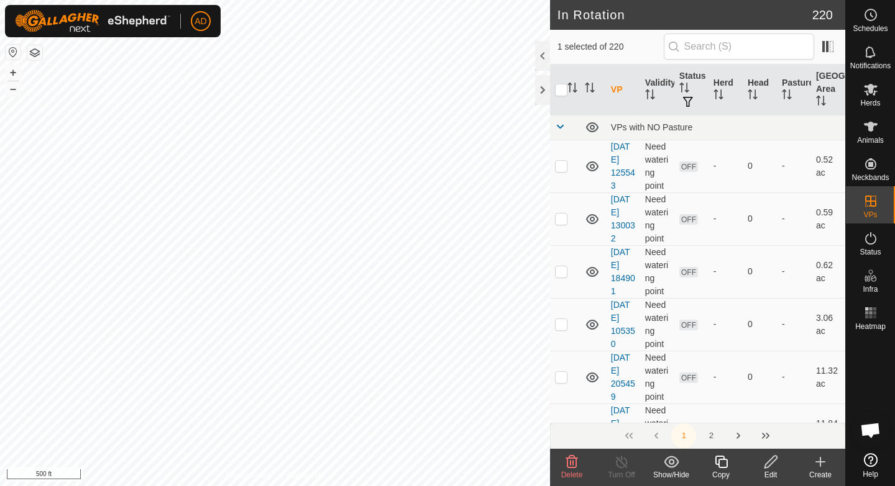
click at [772, 462] on icon at bounding box center [770, 462] width 12 height 12
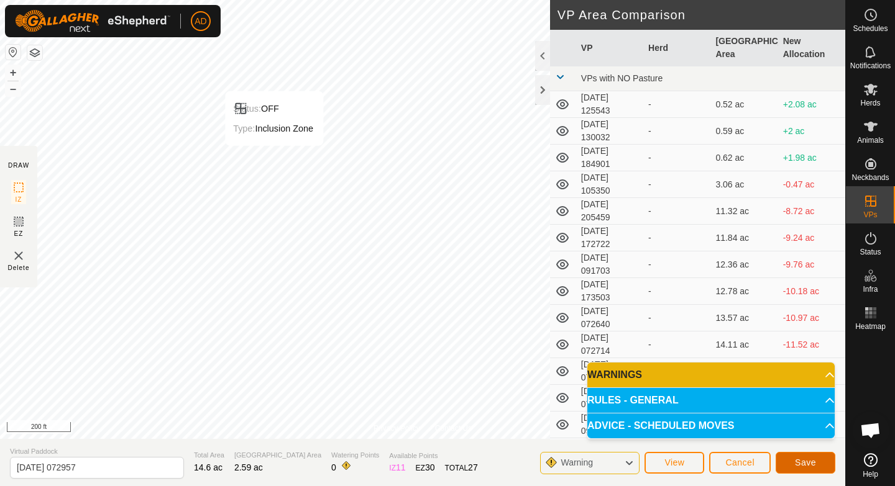
click at [806, 466] on span "Save" at bounding box center [805, 463] width 21 height 10
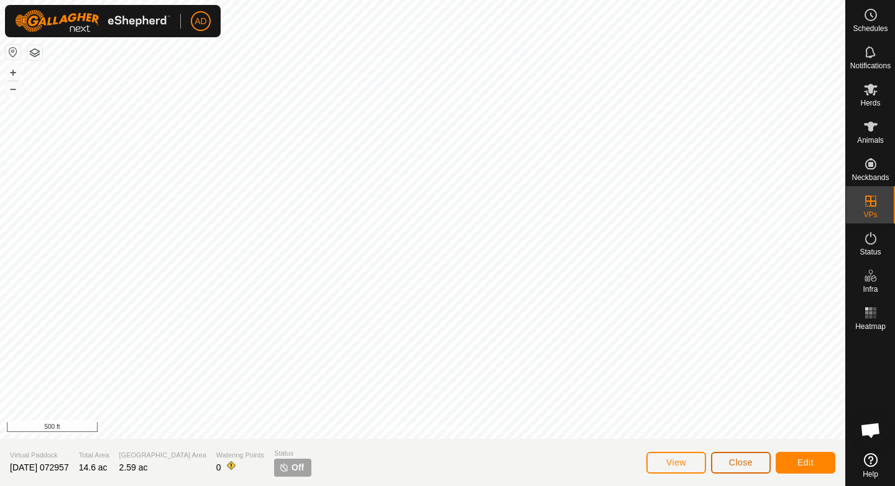
click at [754, 465] on button "Close" at bounding box center [741, 463] width 60 height 22
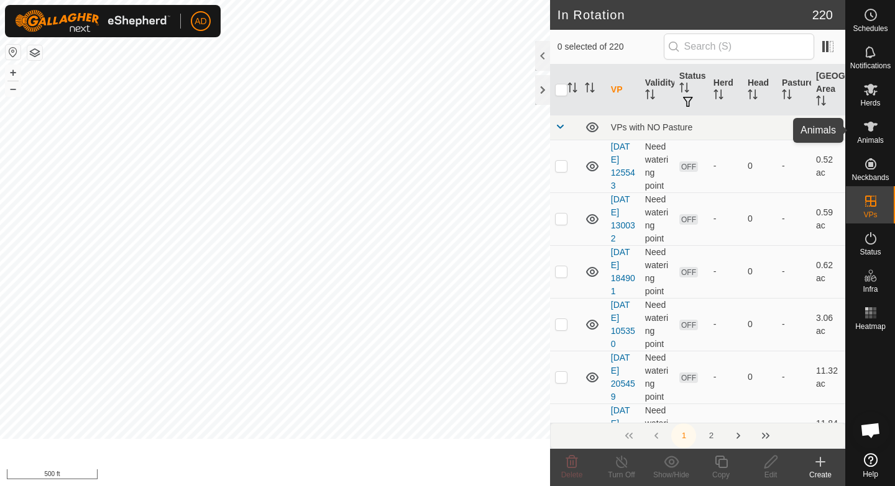
click at [869, 106] on span "Herds" at bounding box center [870, 102] width 20 height 7
click at [865, 94] on icon at bounding box center [870, 89] width 15 height 15
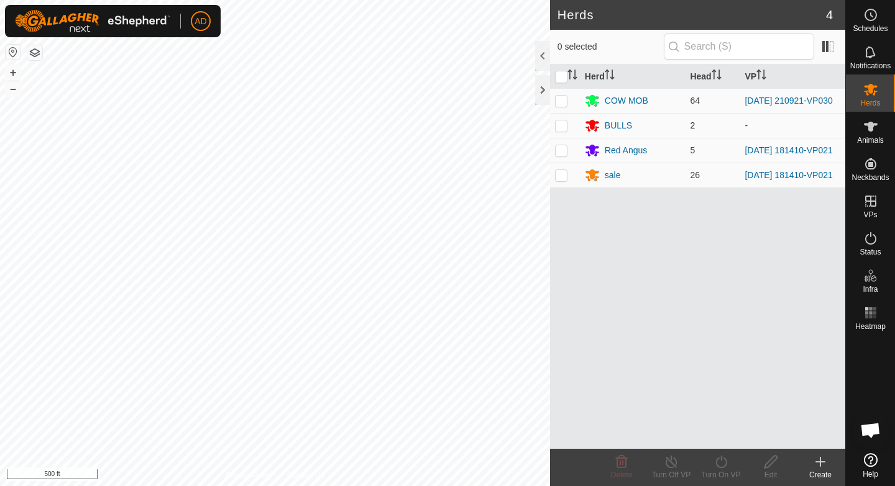
click at [560, 129] on p-checkbox at bounding box center [561, 126] width 12 height 10
click at [716, 466] on icon at bounding box center [720, 462] width 11 height 12
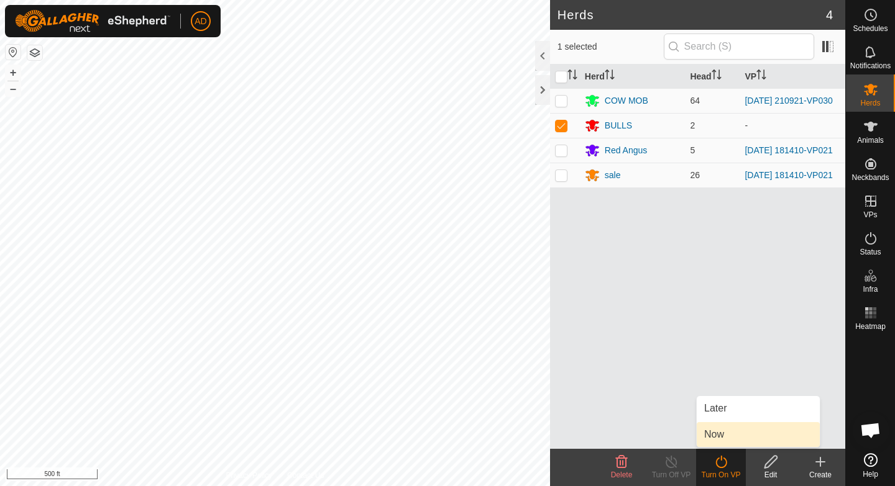
click at [723, 437] on link "Now" at bounding box center [757, 434] width 123 height 25
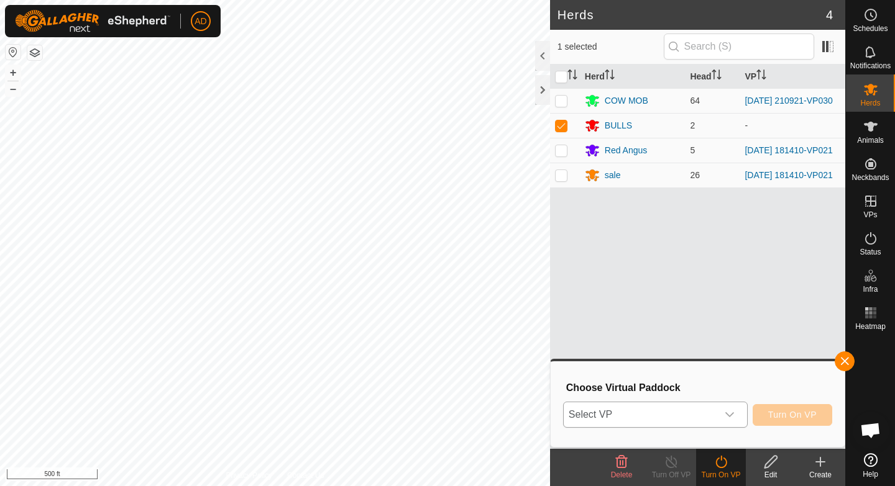
click at [732, 420] on div "dropdown trigger" at bounding box center [729, 415] width 25 height 25
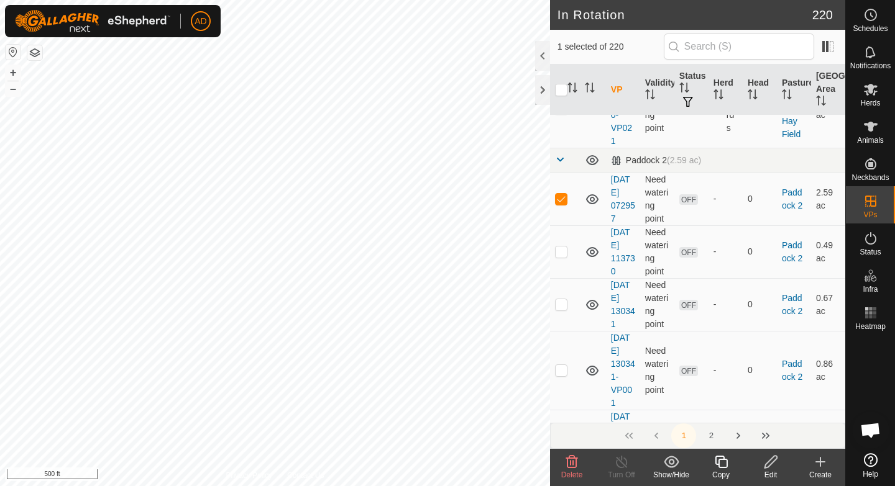
scroll to position [8547, 0]
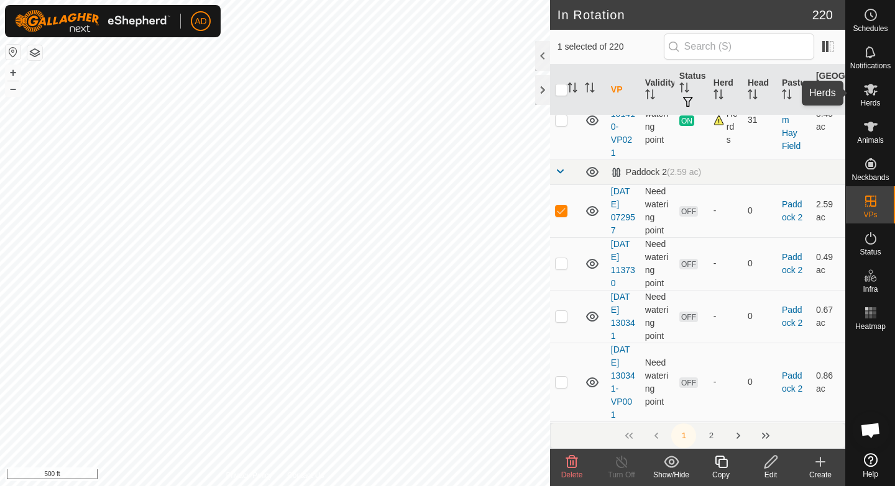
click at [862, 99] on span "Herds" at bounding box center [870, 102] width 20 height 7
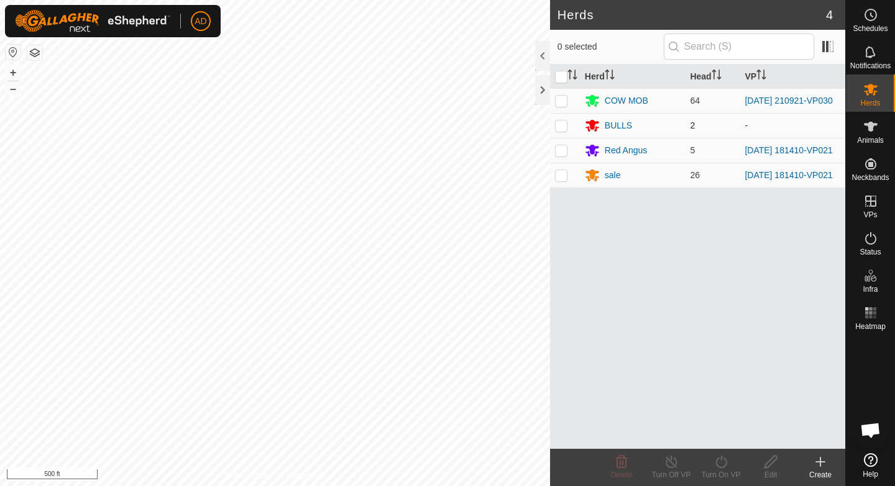
click at [558, 130] on p-checkbox at bounding box center [561, 126] width 12 height 10
click at [730, 462] on turn-on-svg-icon at bounding box center [721, 462] width 50 height 15
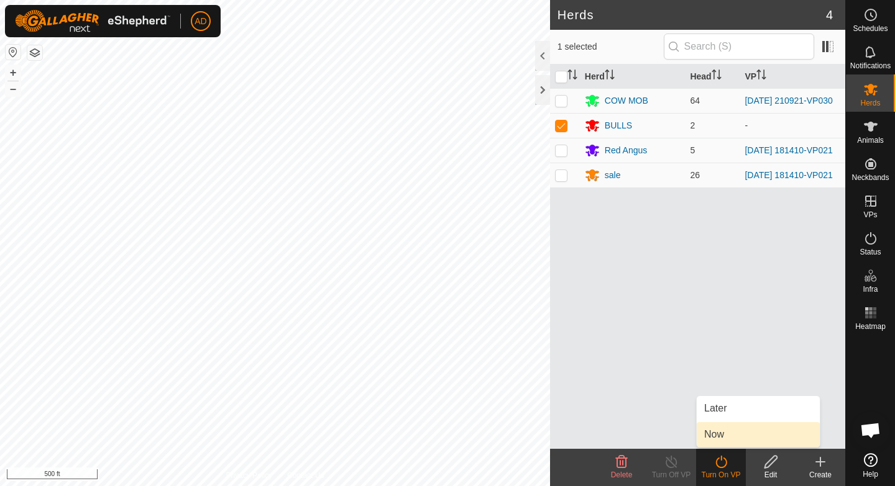
click at [732, 440] on link "Now" at bounding box center [757, 434] width 123 height 25
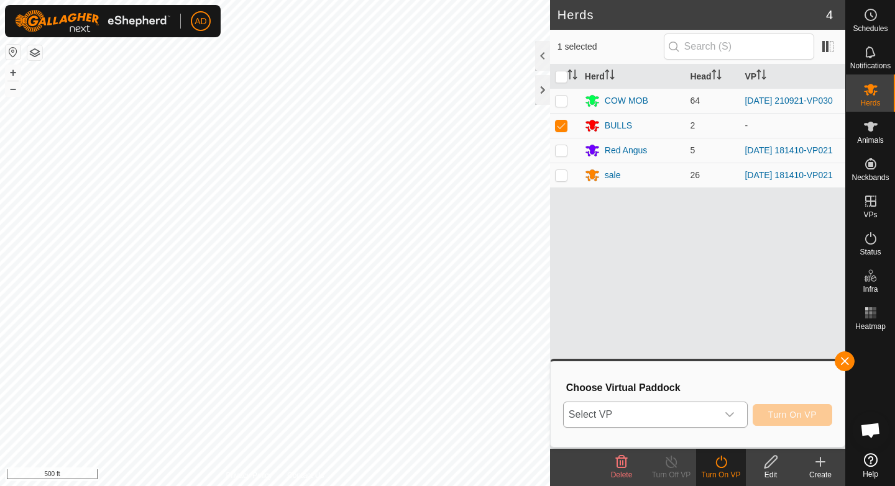
click at [701, 416] on span "Select VP" at bounding box center [639, 415] width 153 height 25
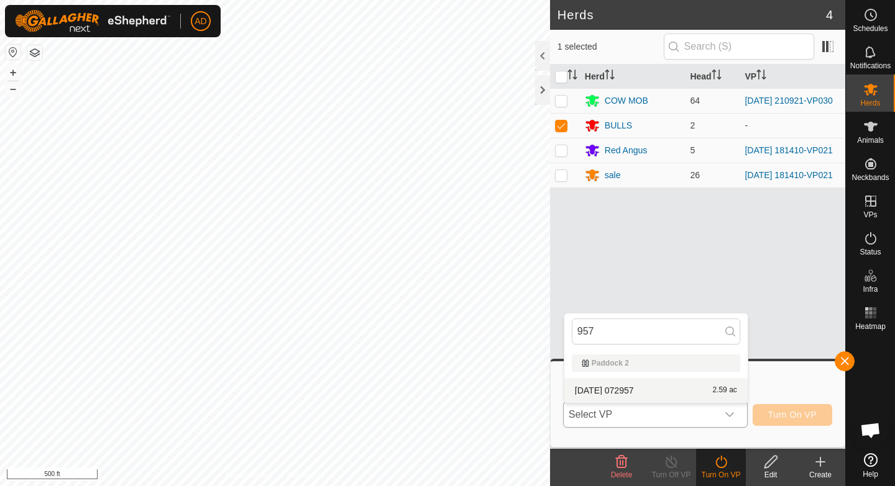
click at [624, 385] on li "[DATE] 072957 2.59 ac" at bounding box center [655, 390] width 183 height 25
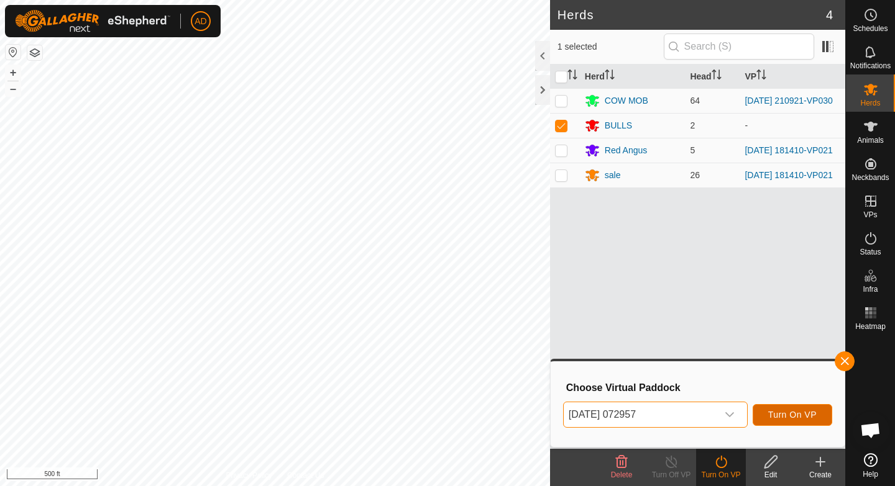
click at [780, 411] on span "Turn On VP" at bounding box center [792, 415] width 48 height 10
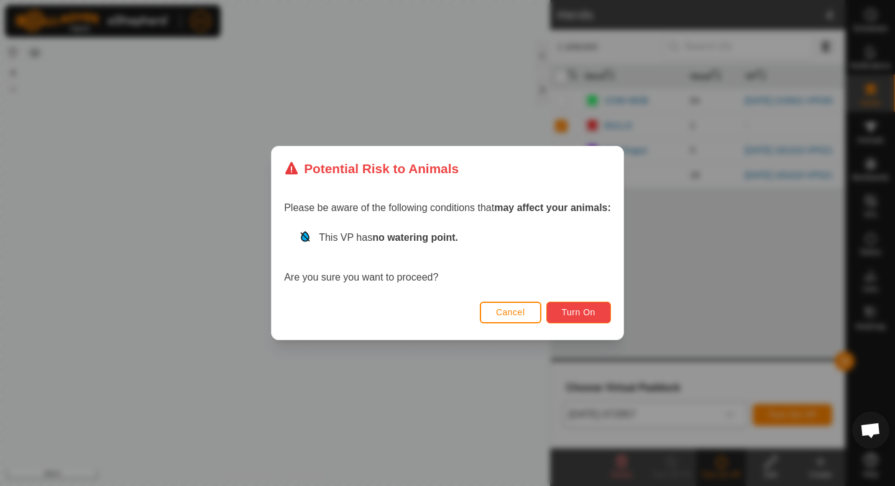
click at [565, 320] on button "Turn On" at bounding box center [578, 313] width 65 height 22
